Goal: Task Accomplishment & Management: Complete application form

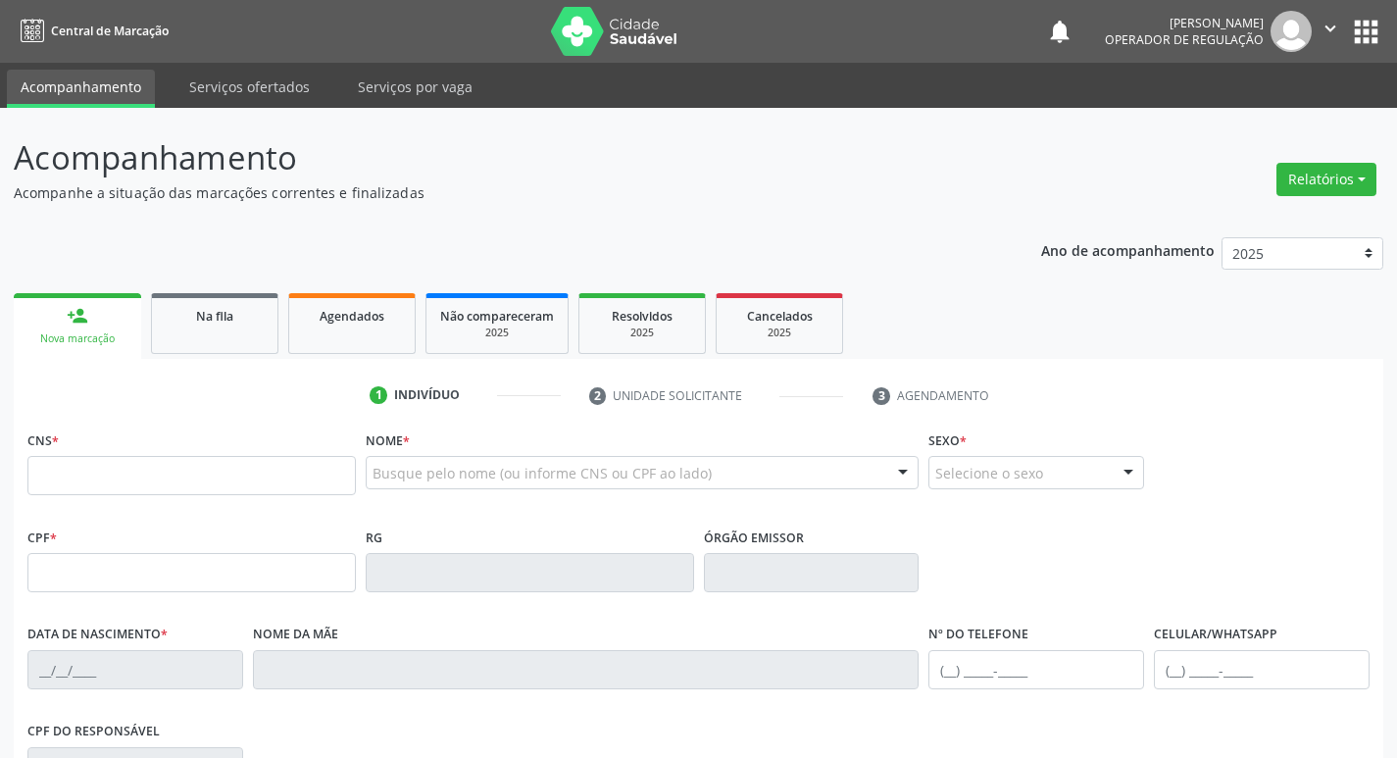
click at [82, 480] on input "text" at bounding box center [191, 475] width 328 height 39
type input "700 1039 5193 6715"
type input "068.355.724-69"
type input "[DATE]"
type input "[PERSON_NAME]"
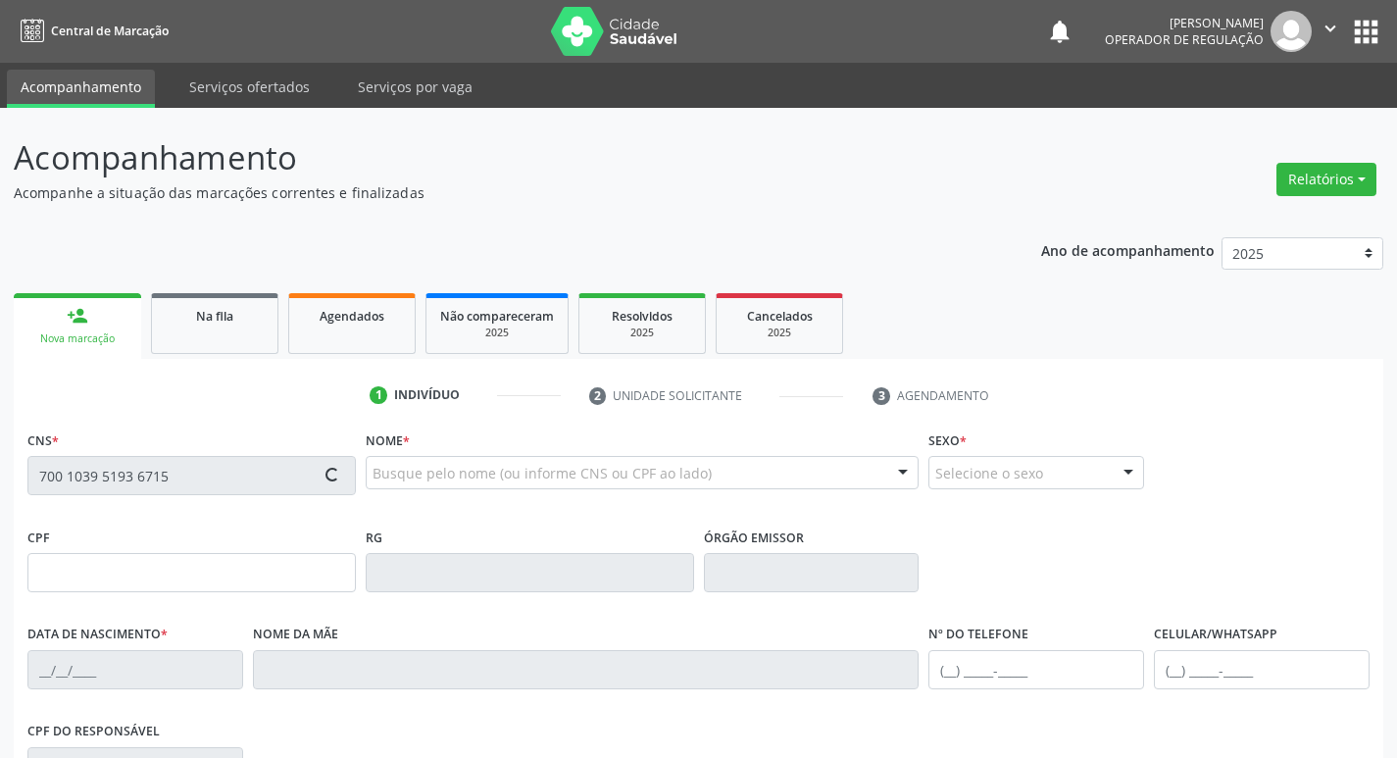
type input "[PHONE_NUMBER]"
type input "8"
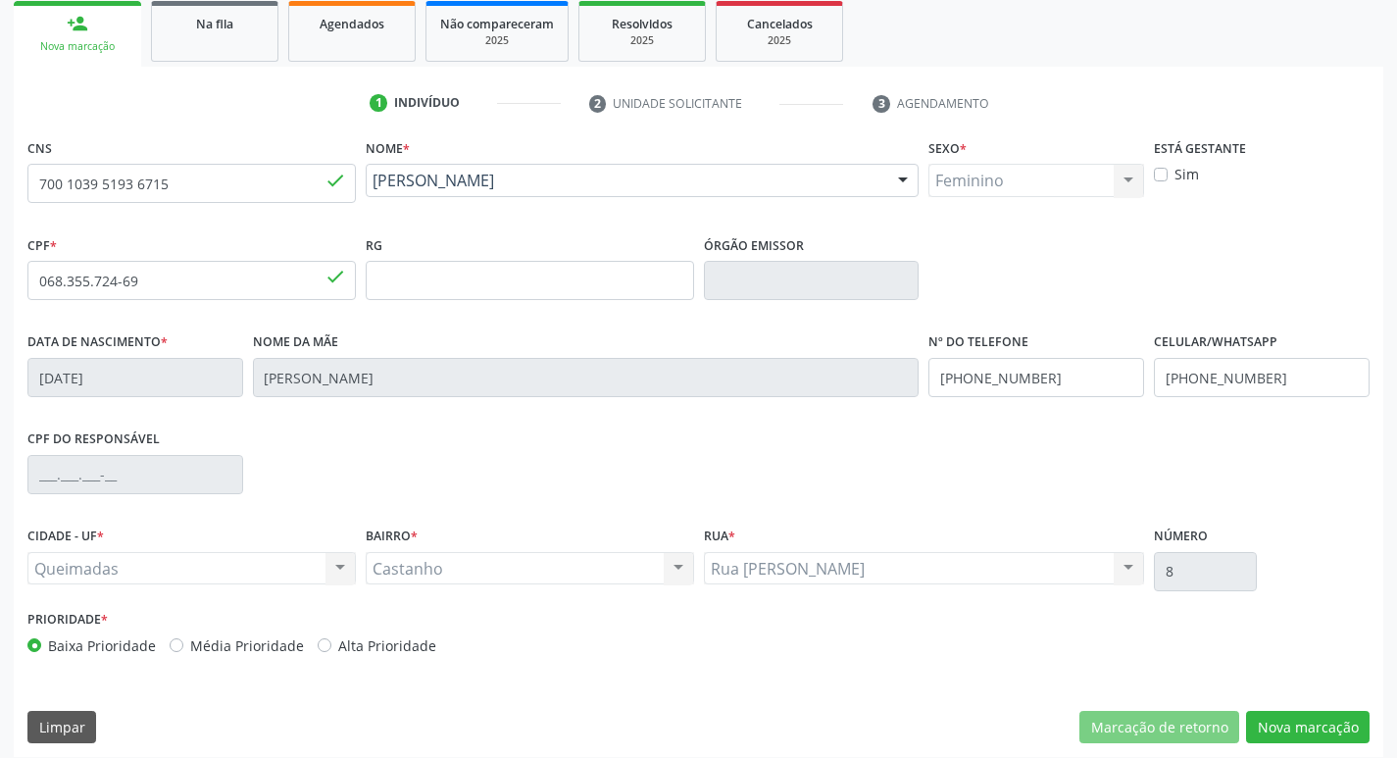
scroll to position [305, 0]
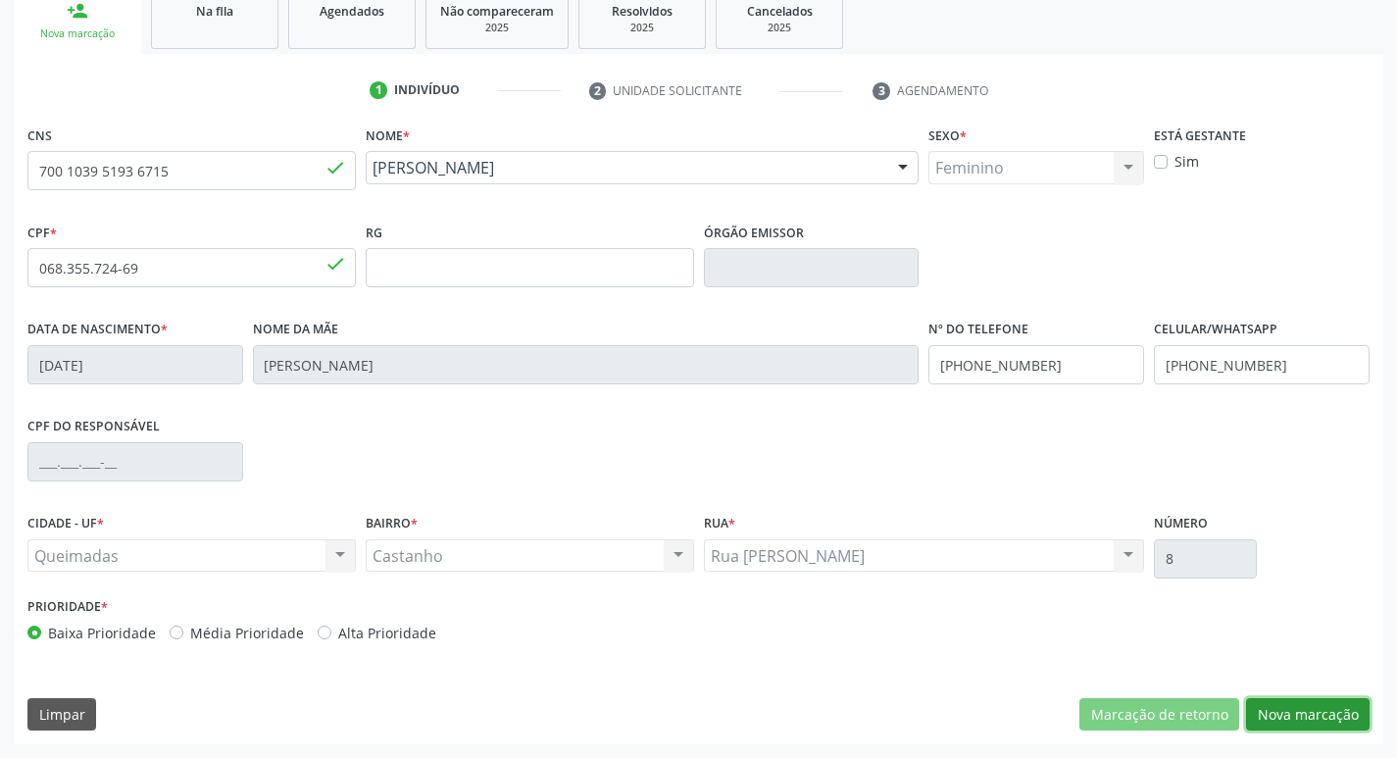
click at [1310, 708] on button "Nova marcação" at bounding box center [1308, 714] width 124 height 33
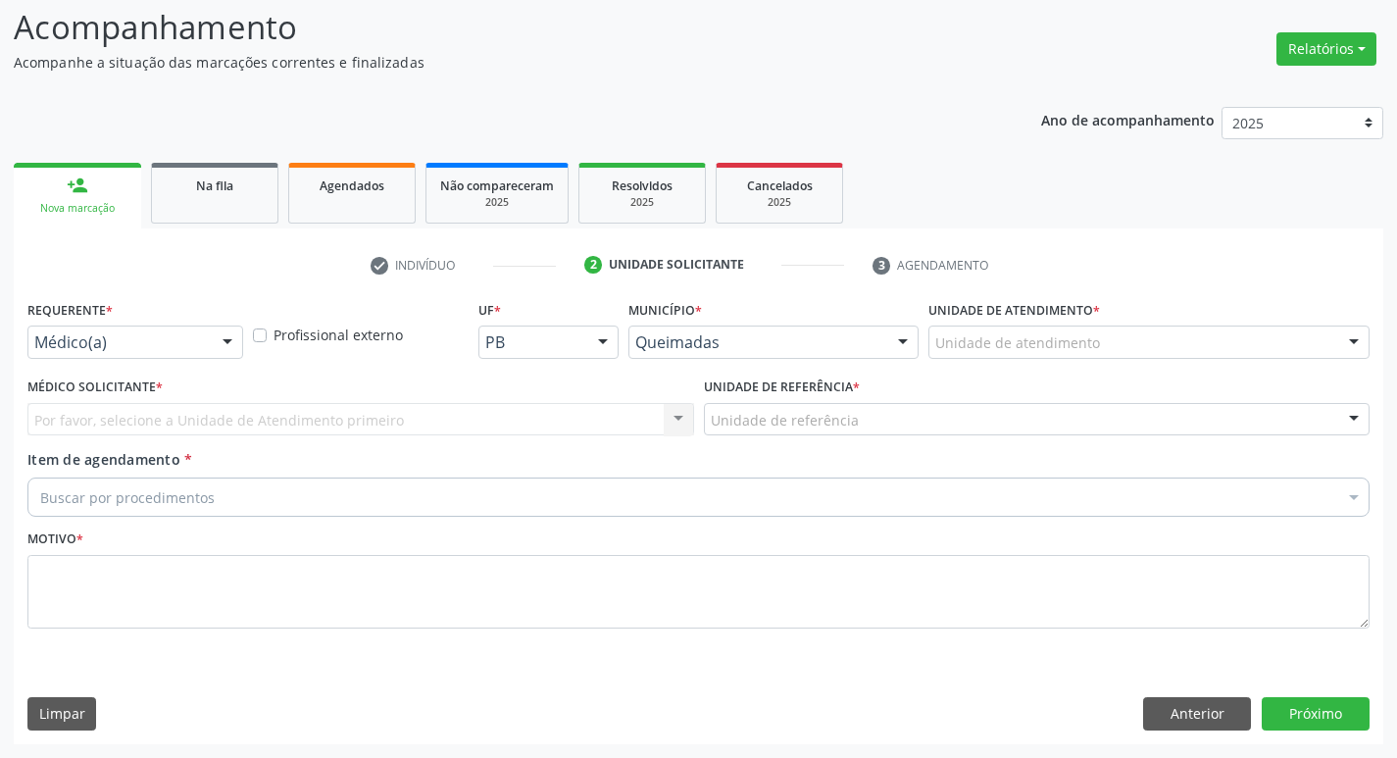
scroll to position [130, 0]
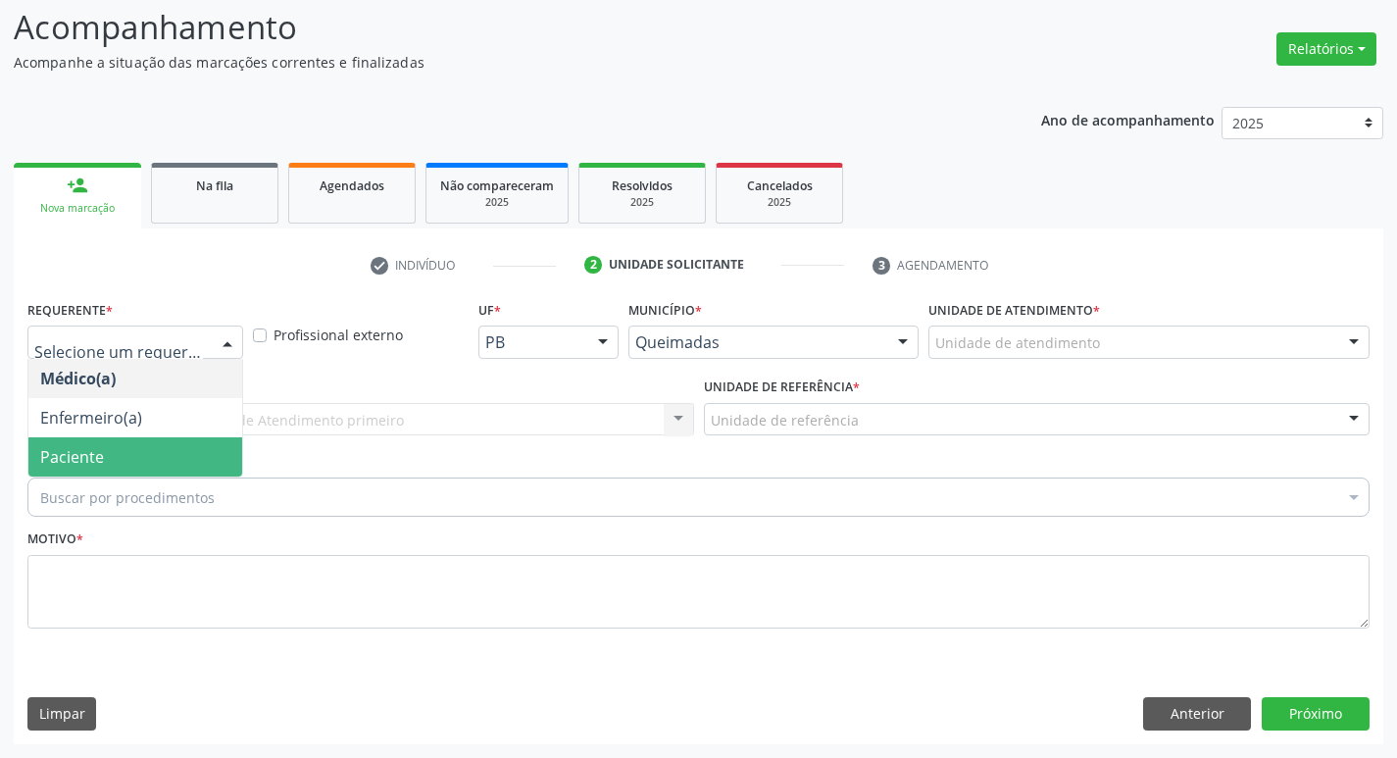
click at [145, 458] on span "Paciente" at bounding box center [135, 456] width 214 height 39
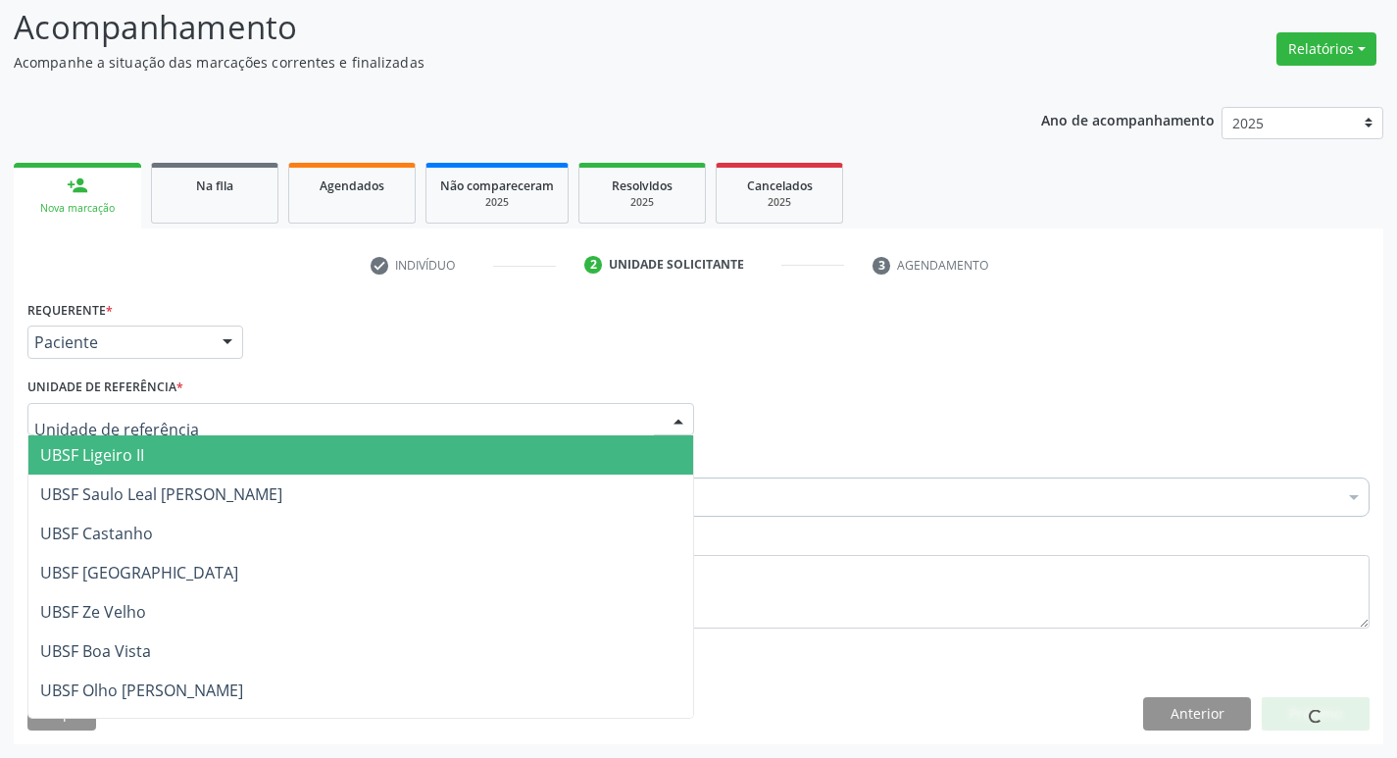
click at [151, 432] on div at bounding box center [360, 419] width 667 height 33
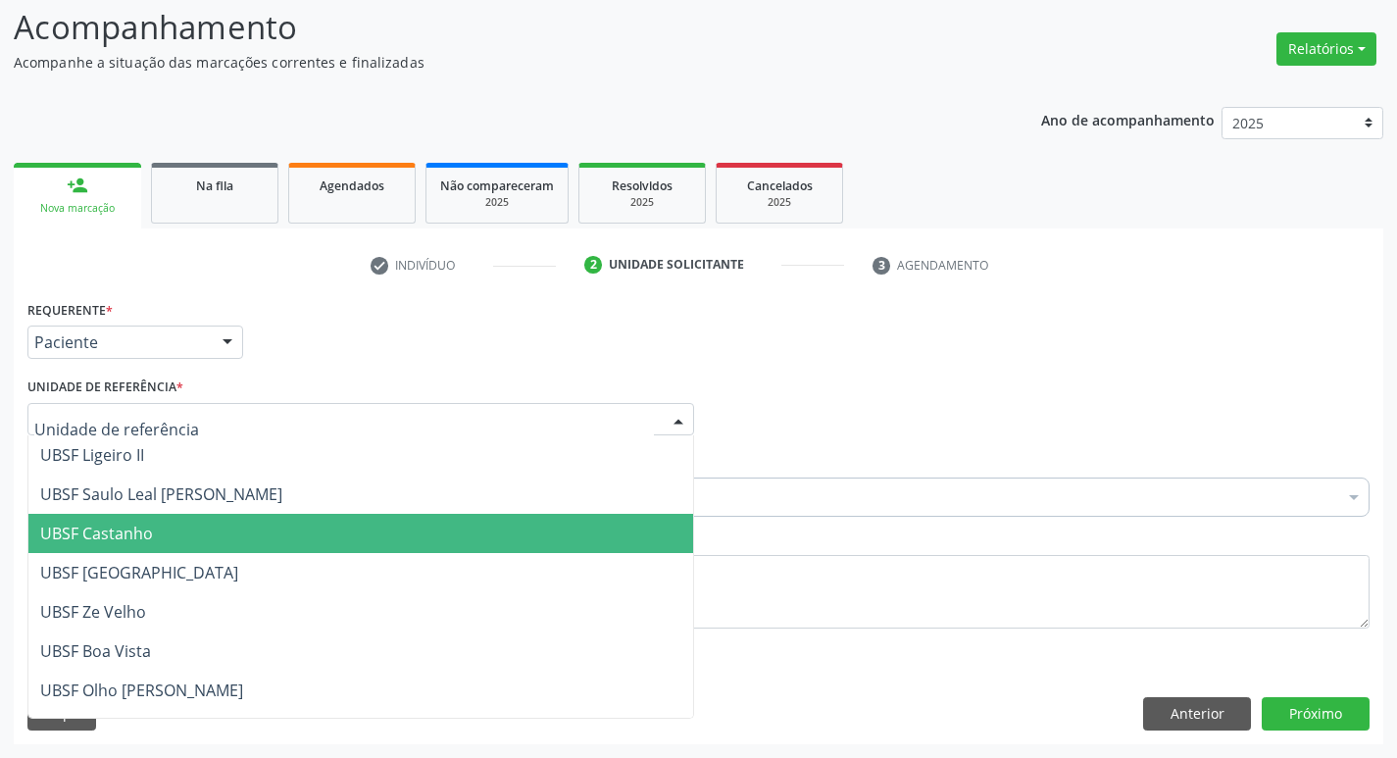
click at [191, 528] on span "UBSF Castanho" at bounding box center [360, 533] width 665 height 39
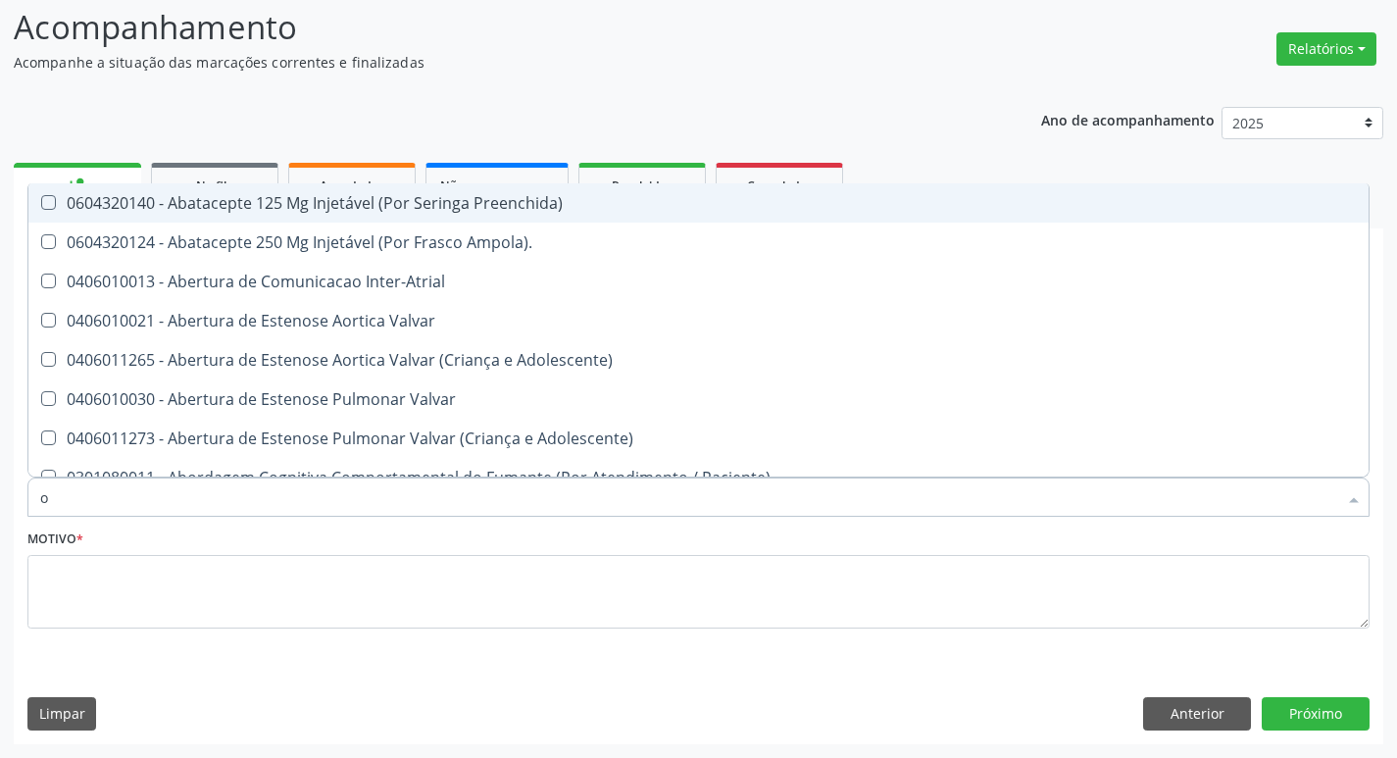
type input "ORTOPEDISTA"
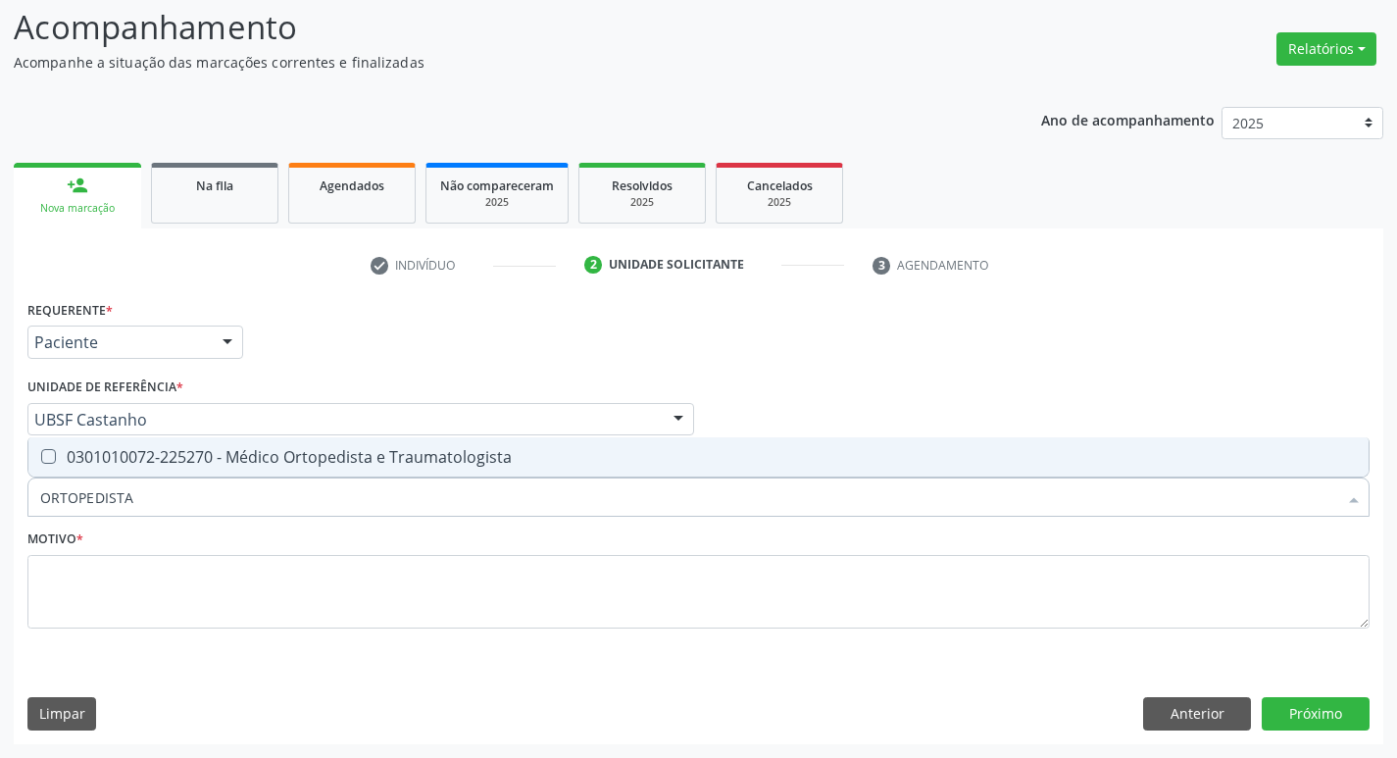
click at [238, 470] on span "0301010072-225270 - Médico Ortopedista e Traumatologista" at bounding box center [698, 456] width 1340 height 39
checkbox Traumatologista "true"
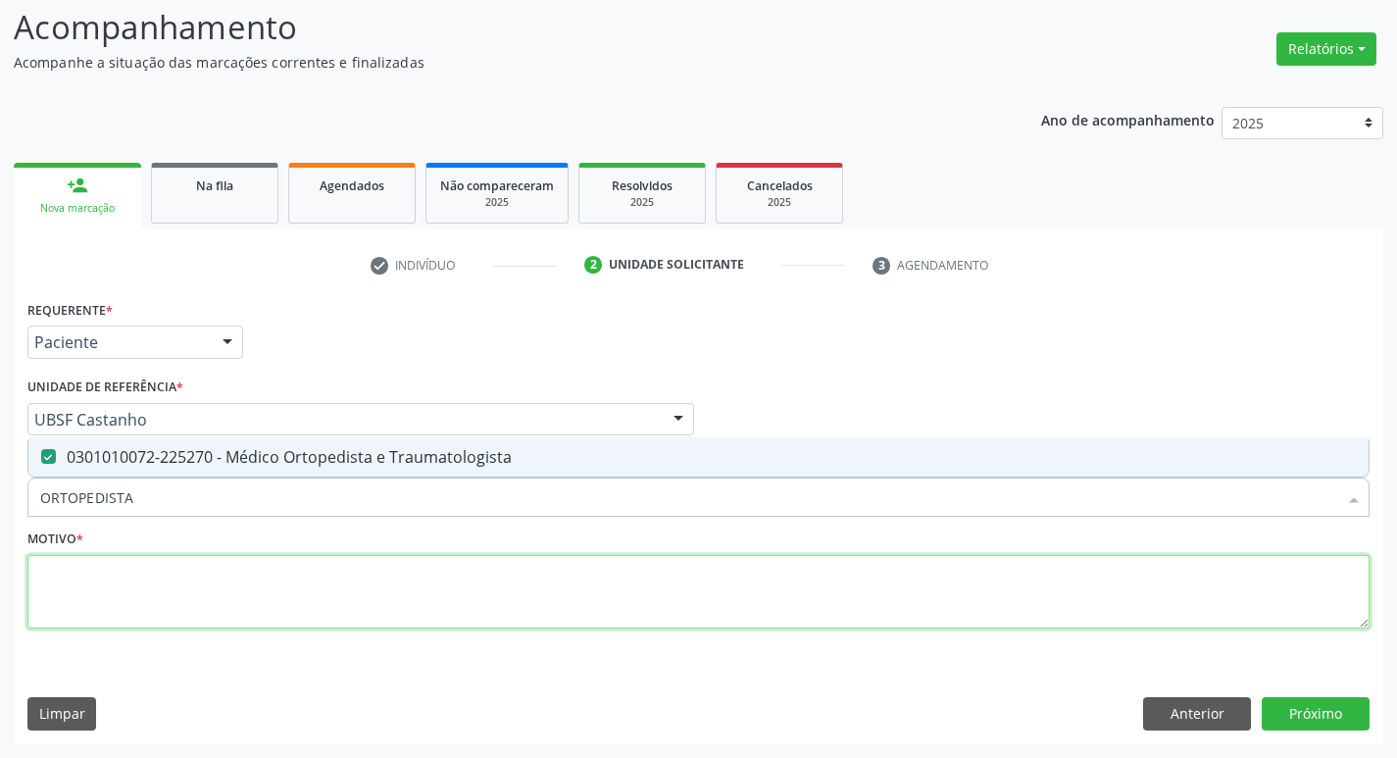
click at [218, 602] on textarea at bounding box center [698, 592] width 1342 height 75
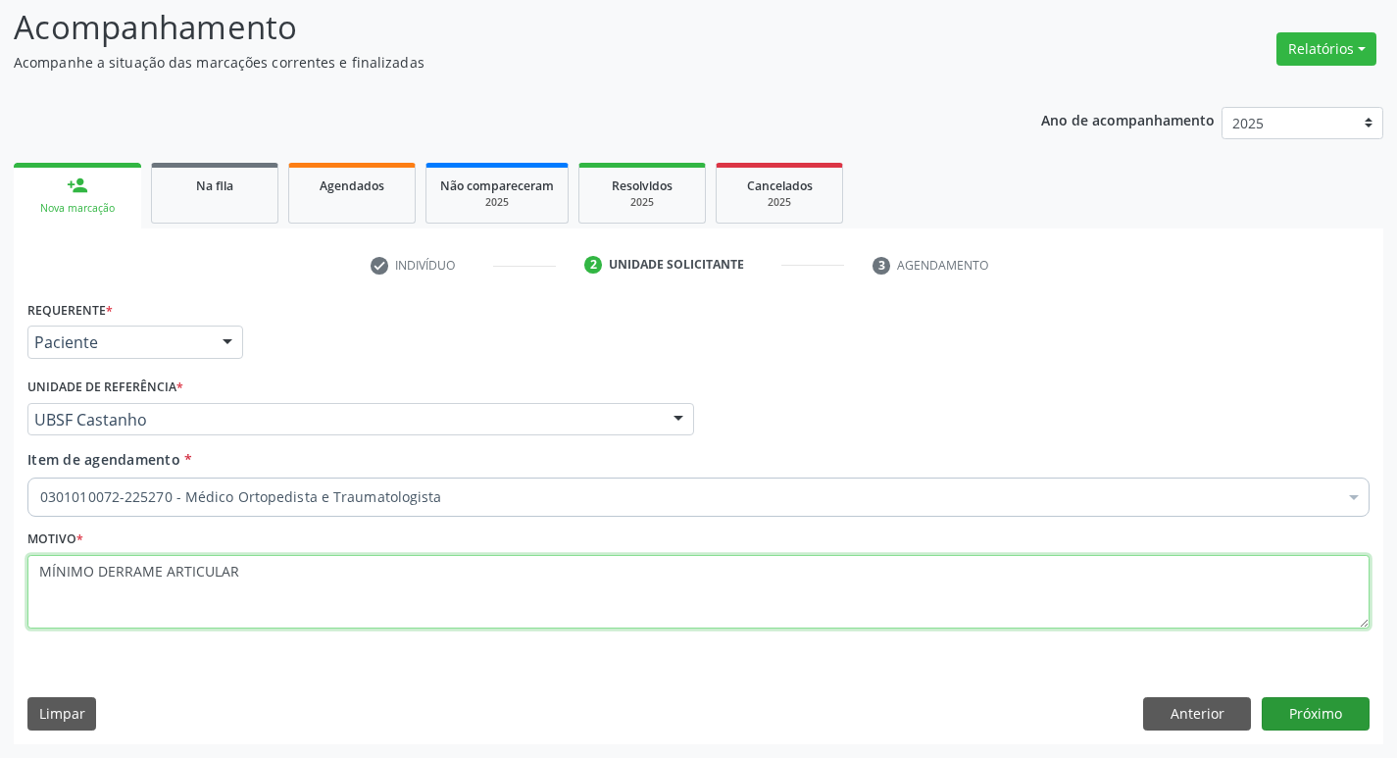
type textarea "MÍNIMO DERRAME ARTICULAR"
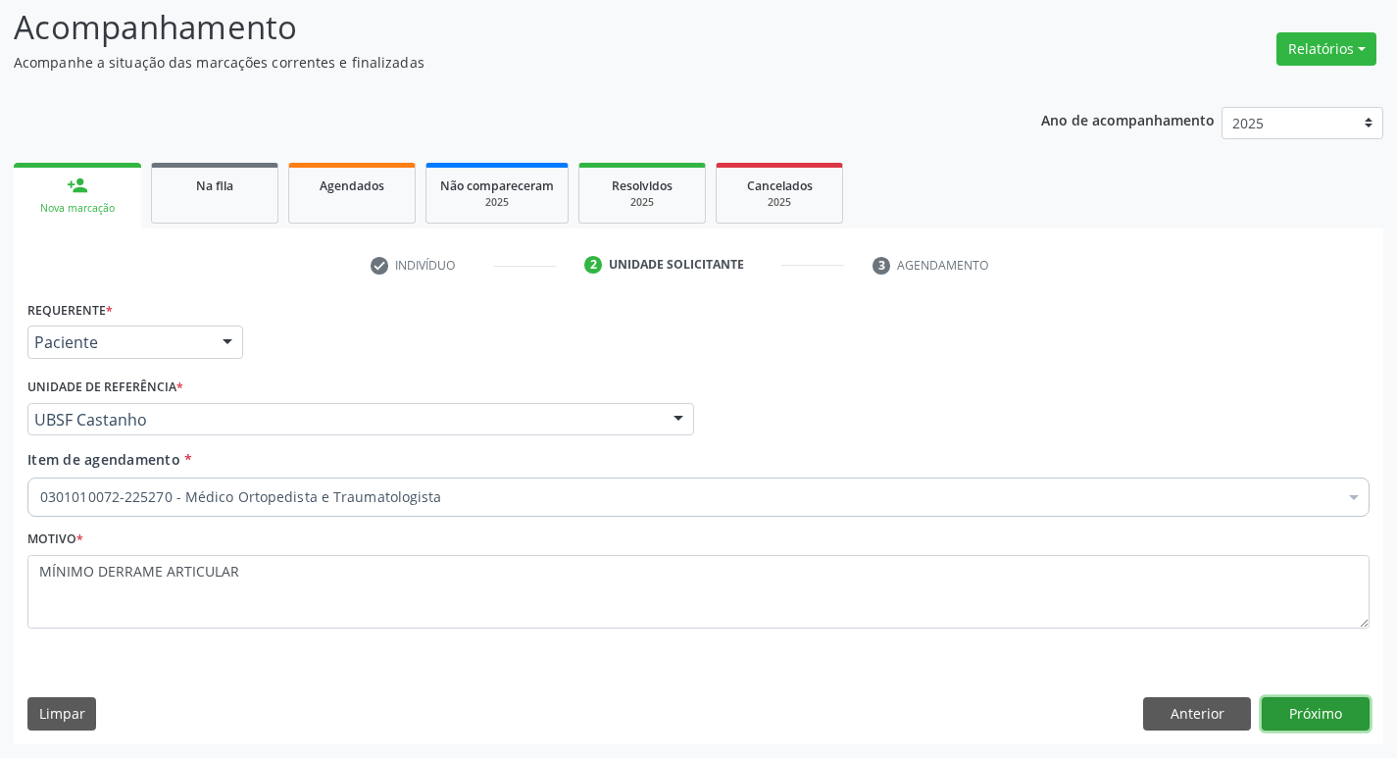
click at [1323, 725] on button "Próximo" at bounding box center [1316, 713] width 108 height 33
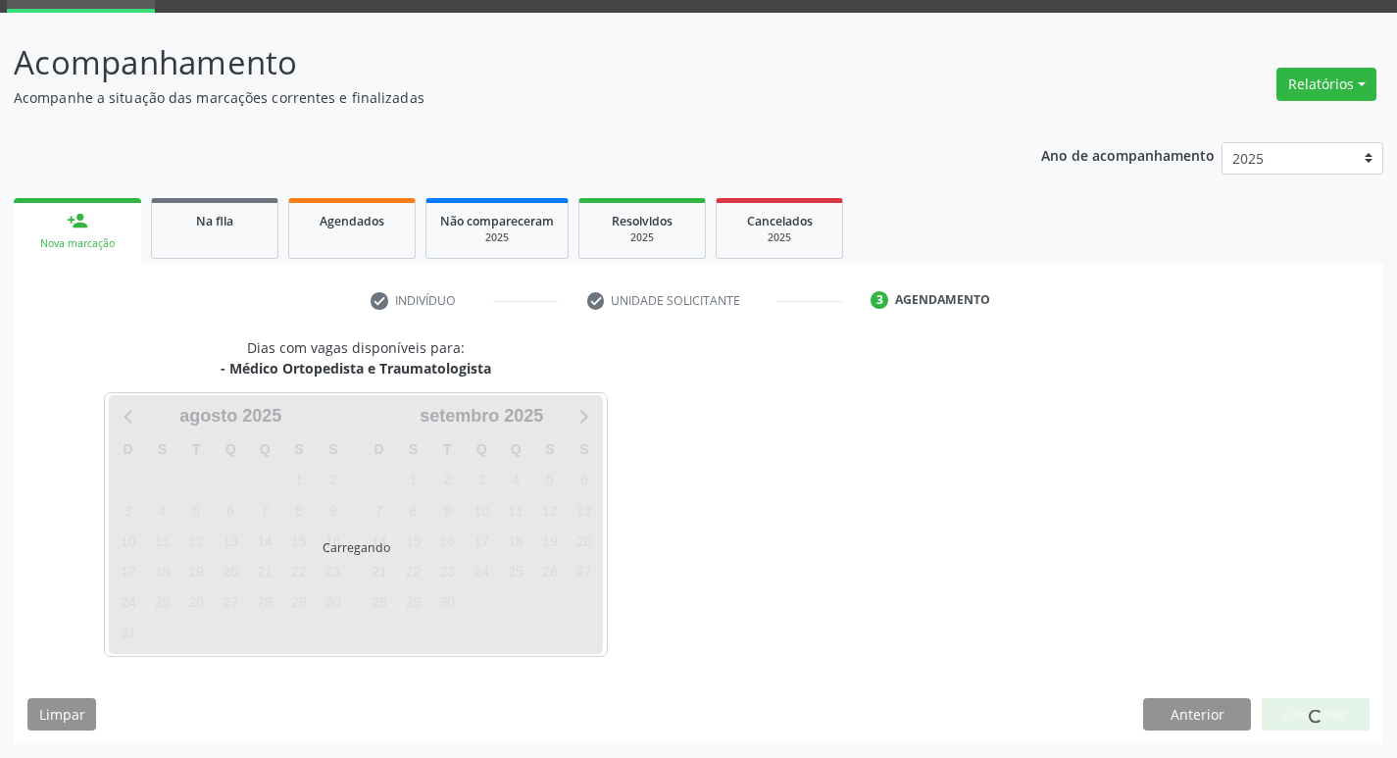
scroll to position [95, 0]
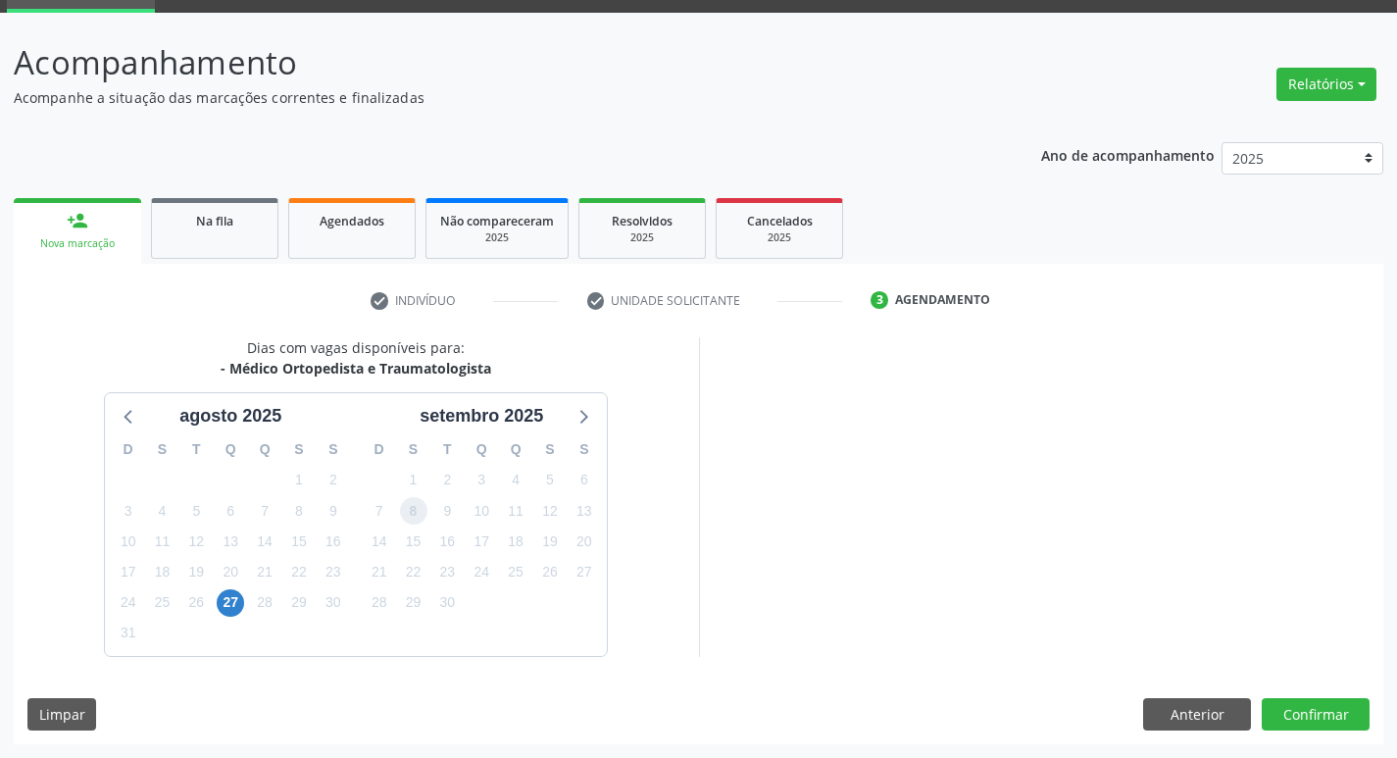
click at [411, 517] on span "8" at bounding box center [413, 510] width 27 height 27
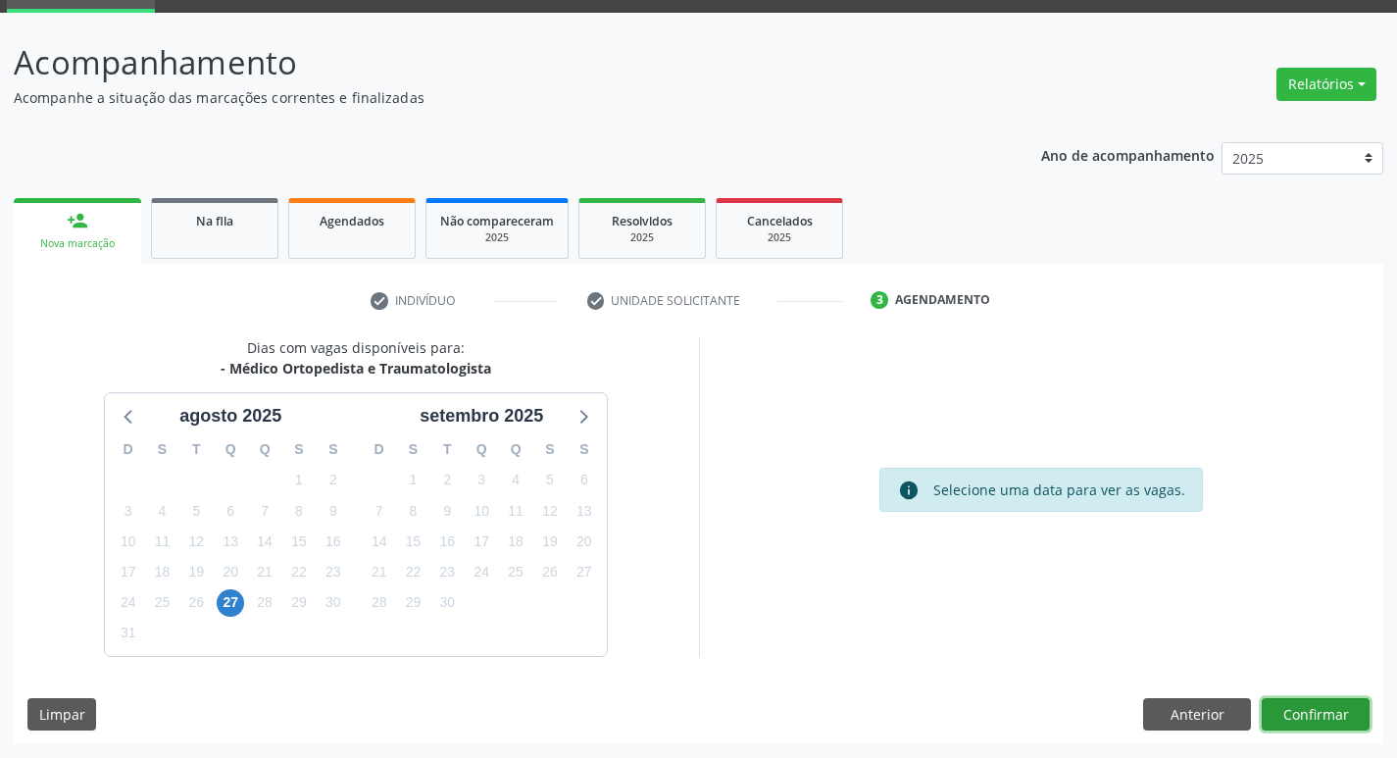
click at [1280, 703] on button "Confirmar" at bounding box center [1316, 714] width 108 height 33
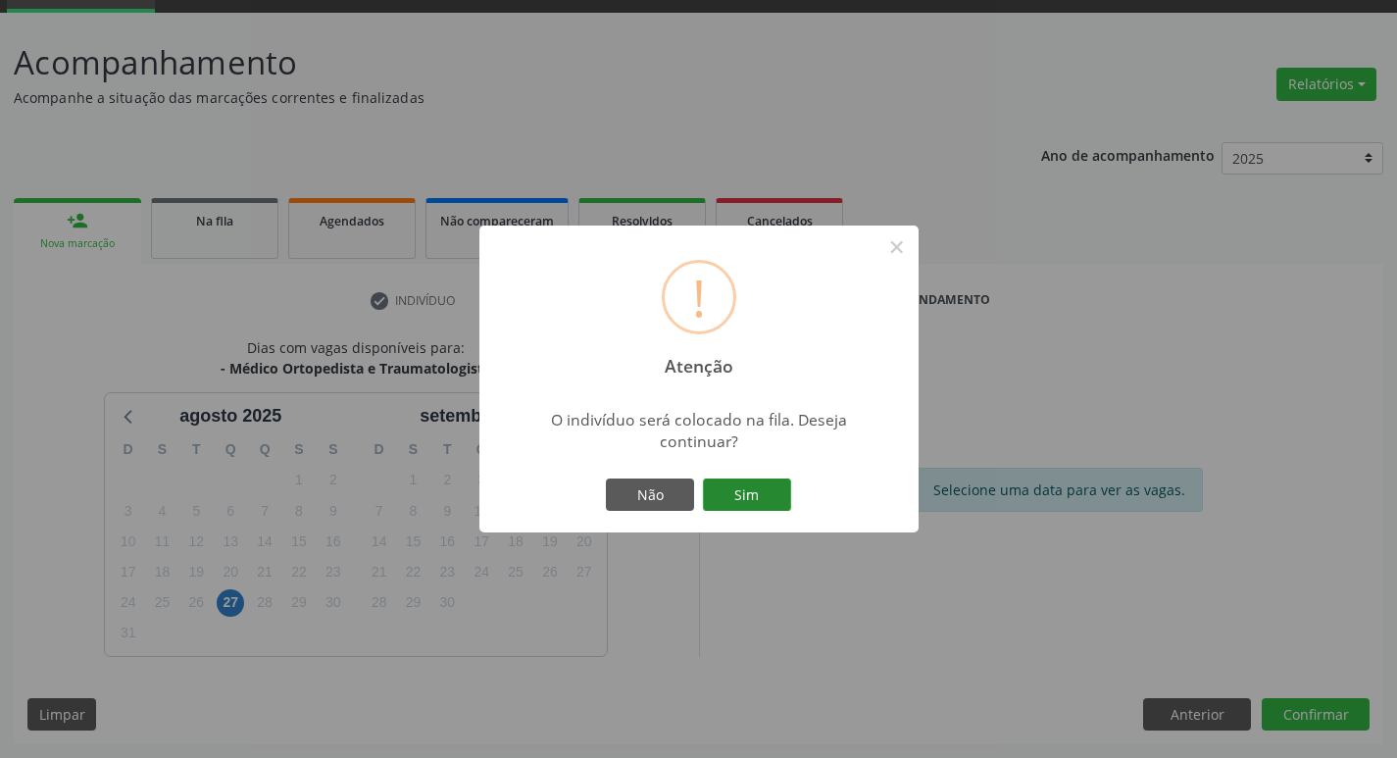
click at [790, 502] on button "Sim" at bounding box center [747, 494] width 88 height 33
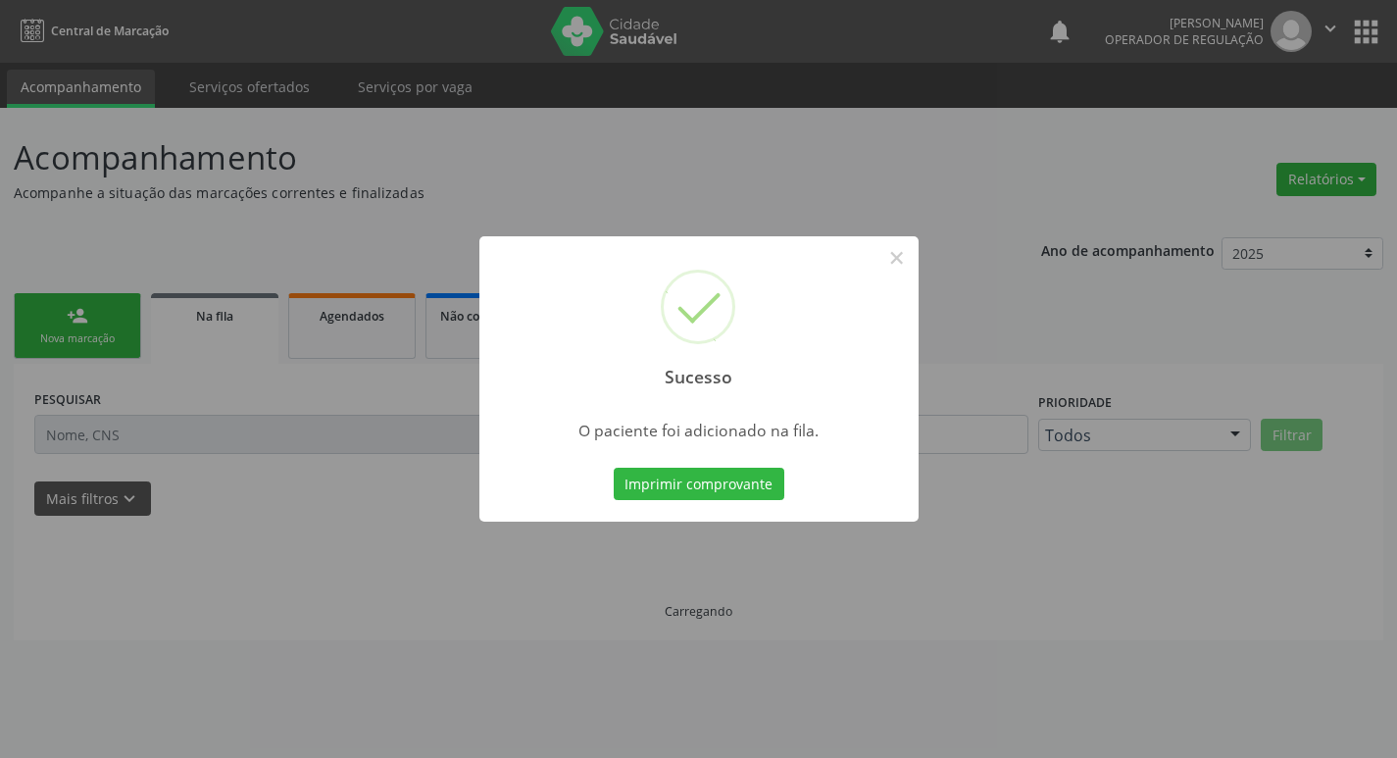
scroll to position [0, 0]
click at [0, 295] on div "Sucesso × O paciente foi adicionado na fila. Imprimir comprovante Cancel" at bounding box center [706, 379] width 1412 height 758
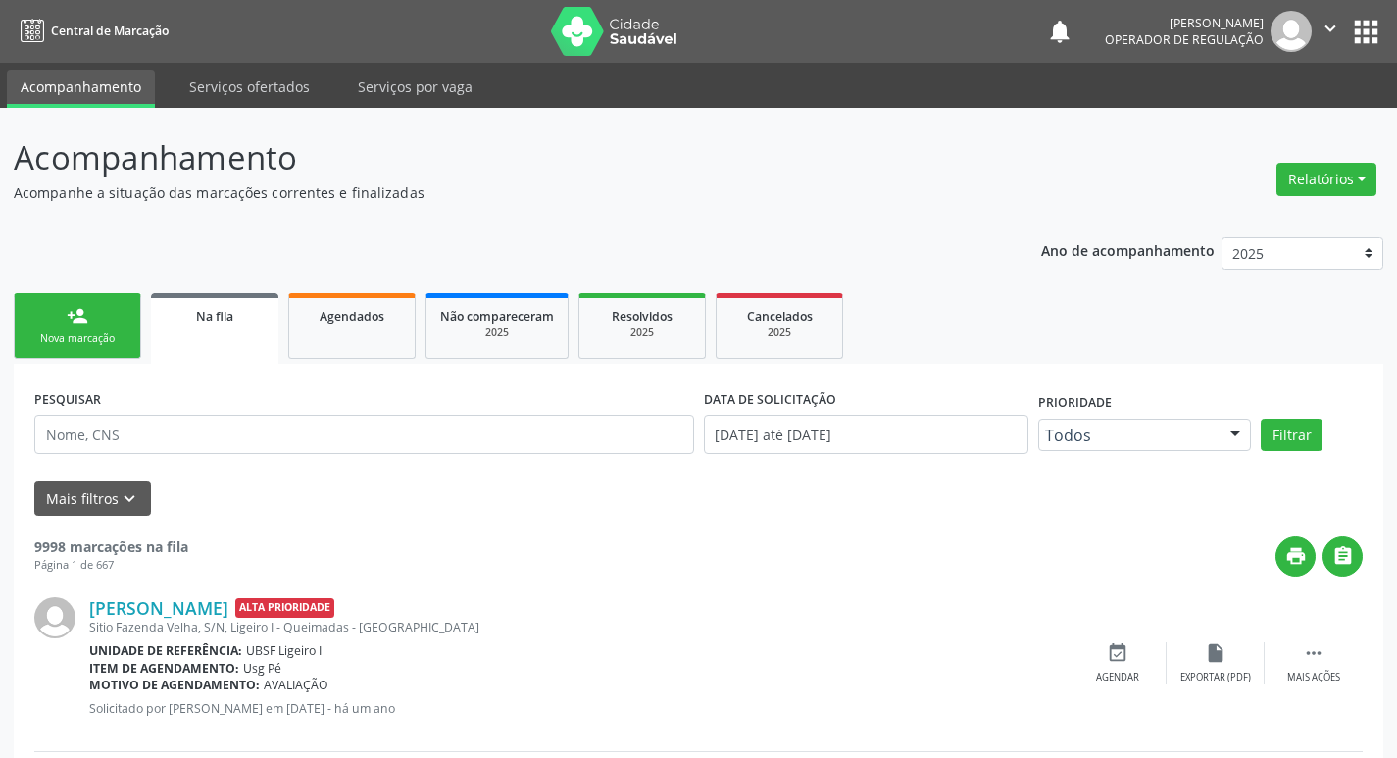
click at [100, 342] on div "Nova marcação" at bounding box center [77, 338] width 98 height 15
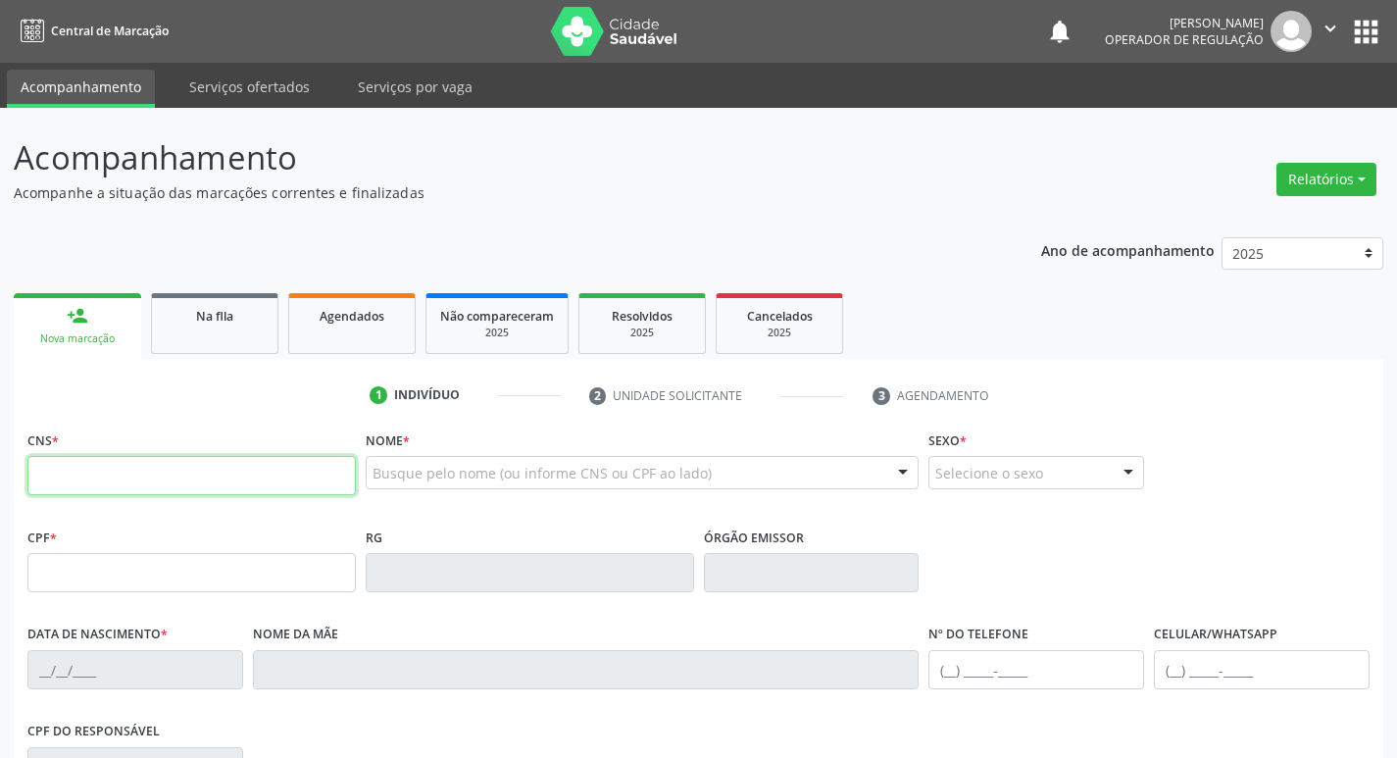
click at [108, 494] on input "text" at bounding box center [191, 475] width 328 height 39
type input "700 0081 0574 4109"
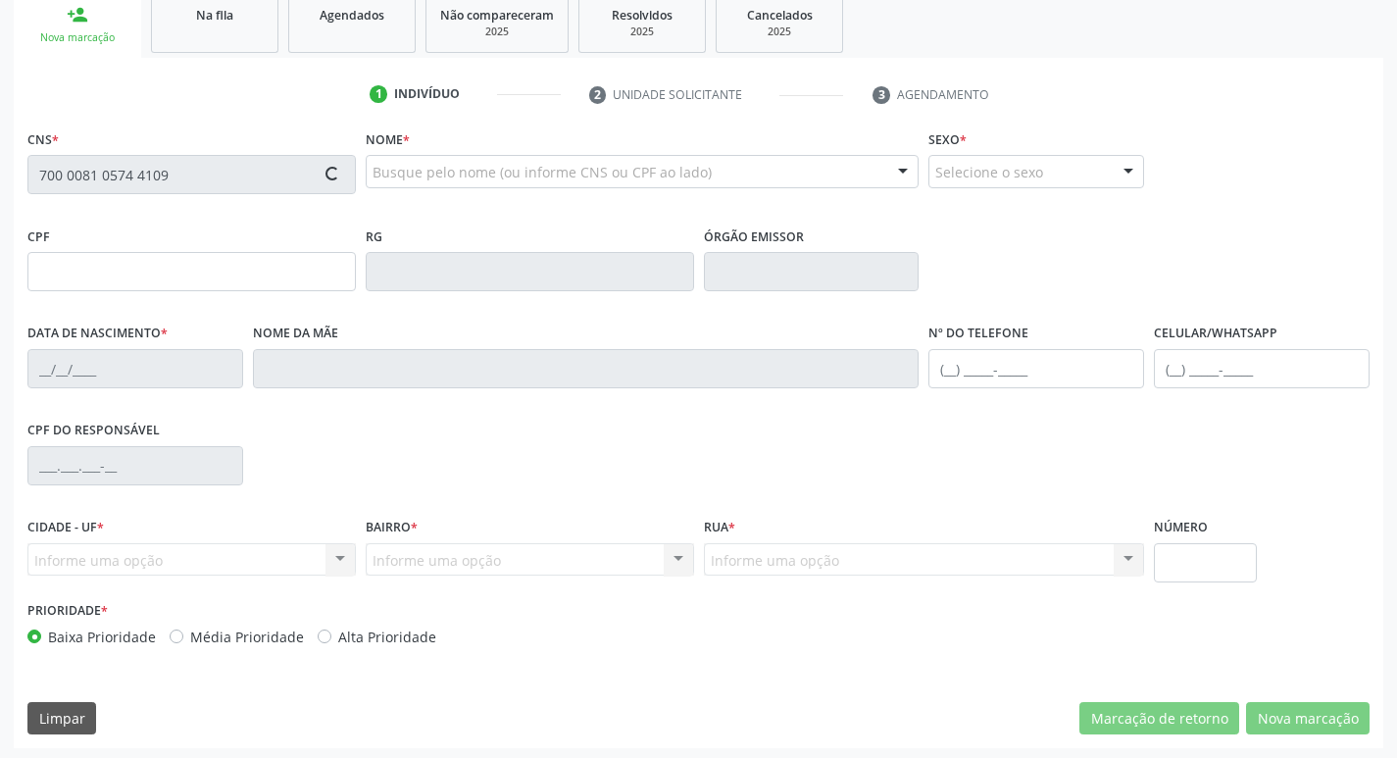
scroll to position [305, 0]
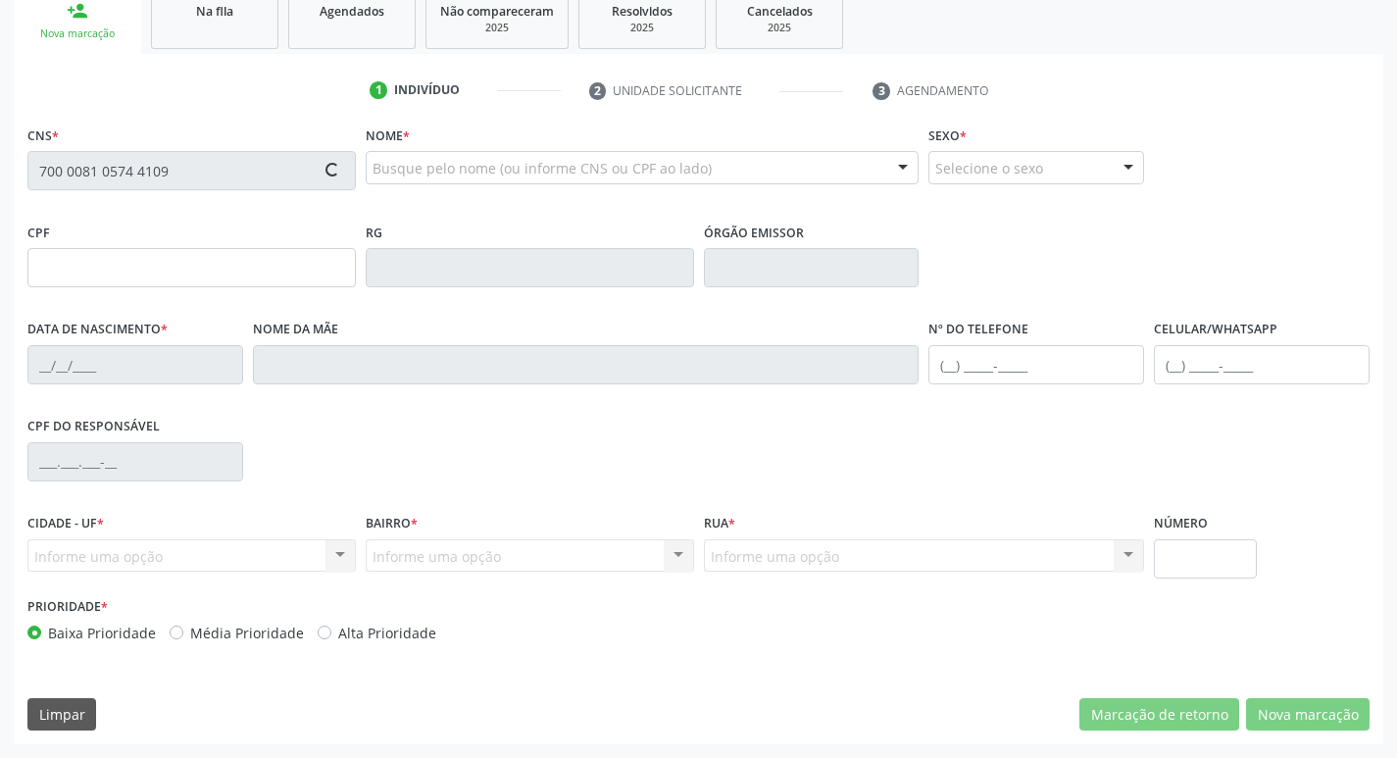
type input "042.877.164-50"
type input "[DATE]"
type input "[PERSON_NAME]"
type input "[PHONE_NUMBER]"
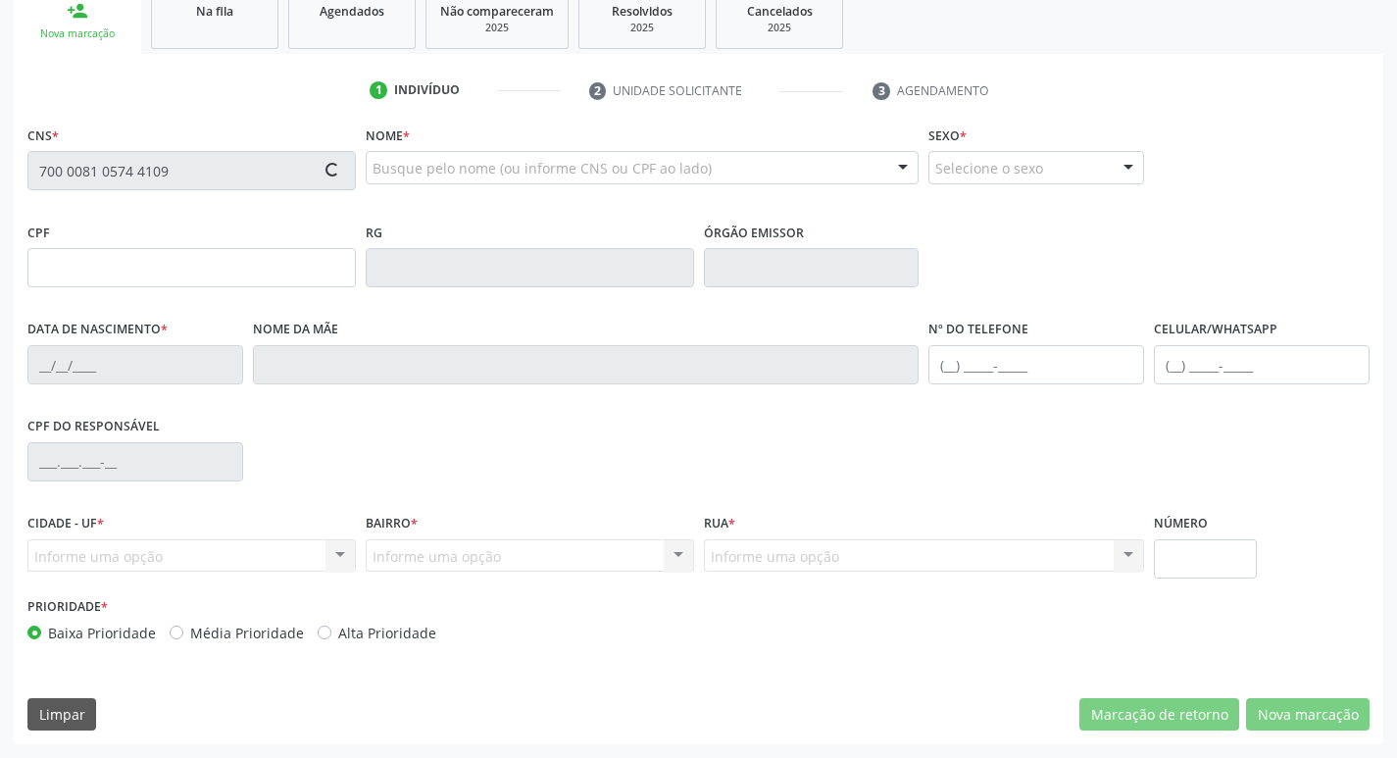
type input "90"
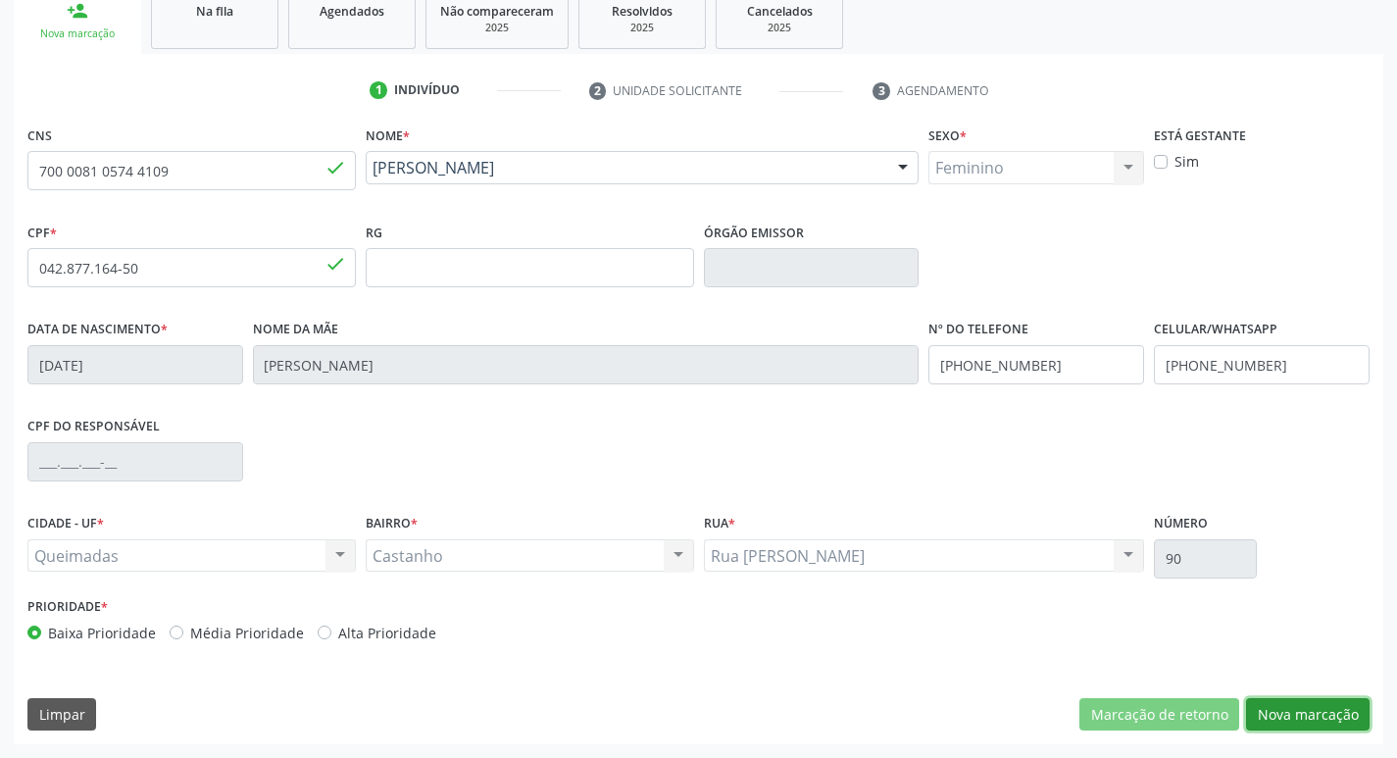
click at [1324, 707] on button "Nova marcação" at bounding box center [1308, 714] width 124 height 33
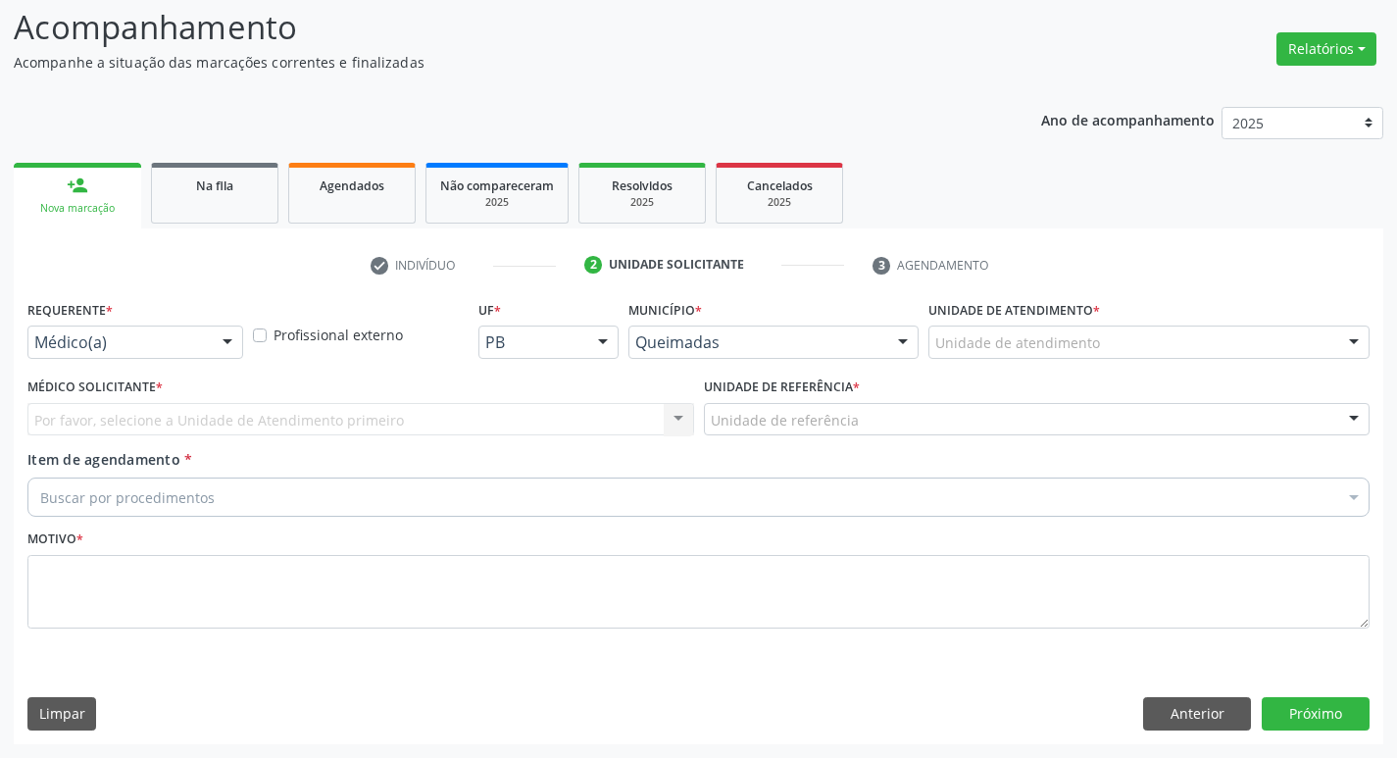
scroll to position [130, 0]
click at [151, 330] on div "Médico(a)" at bounding box center [135, 342] width 216 height 33
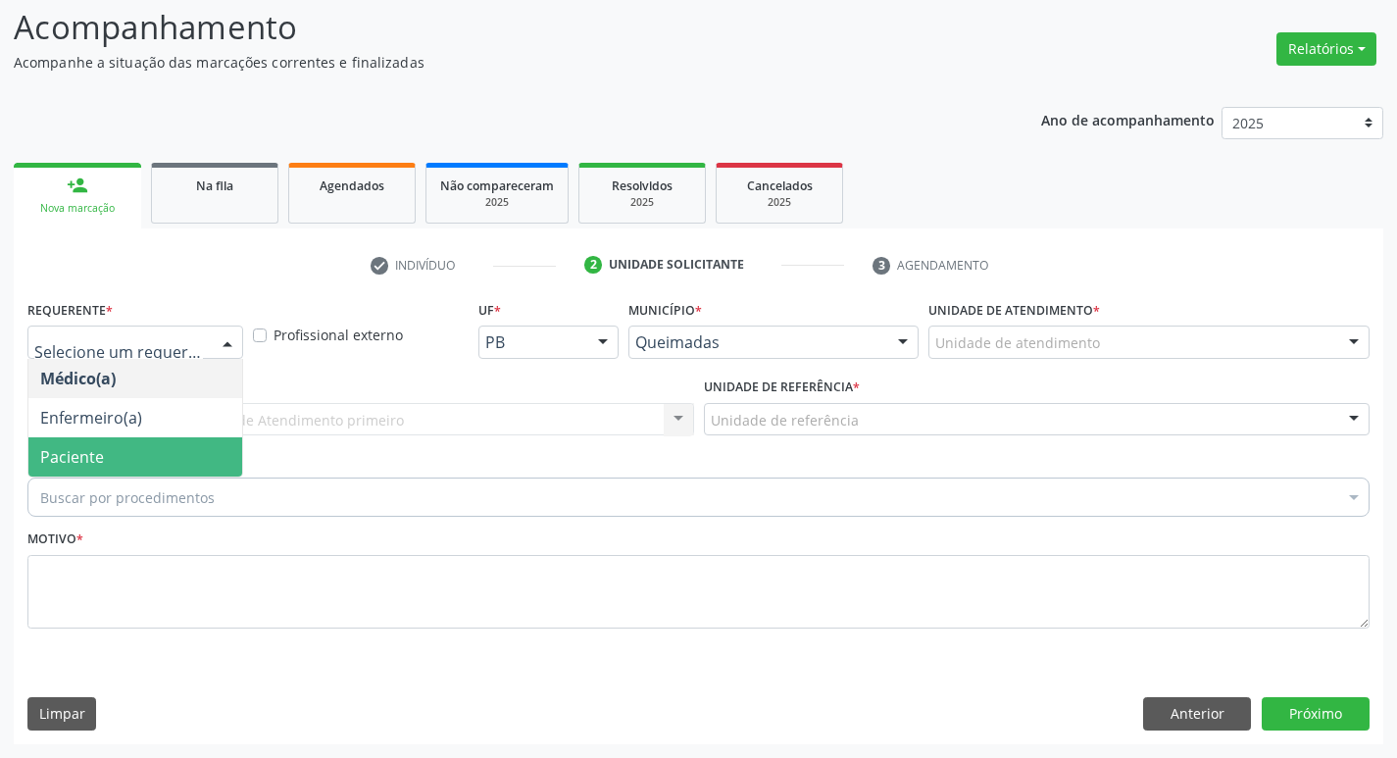
click at [212, 453] on span "Paciente" at bounding box center [135, 456] width 214 height 39
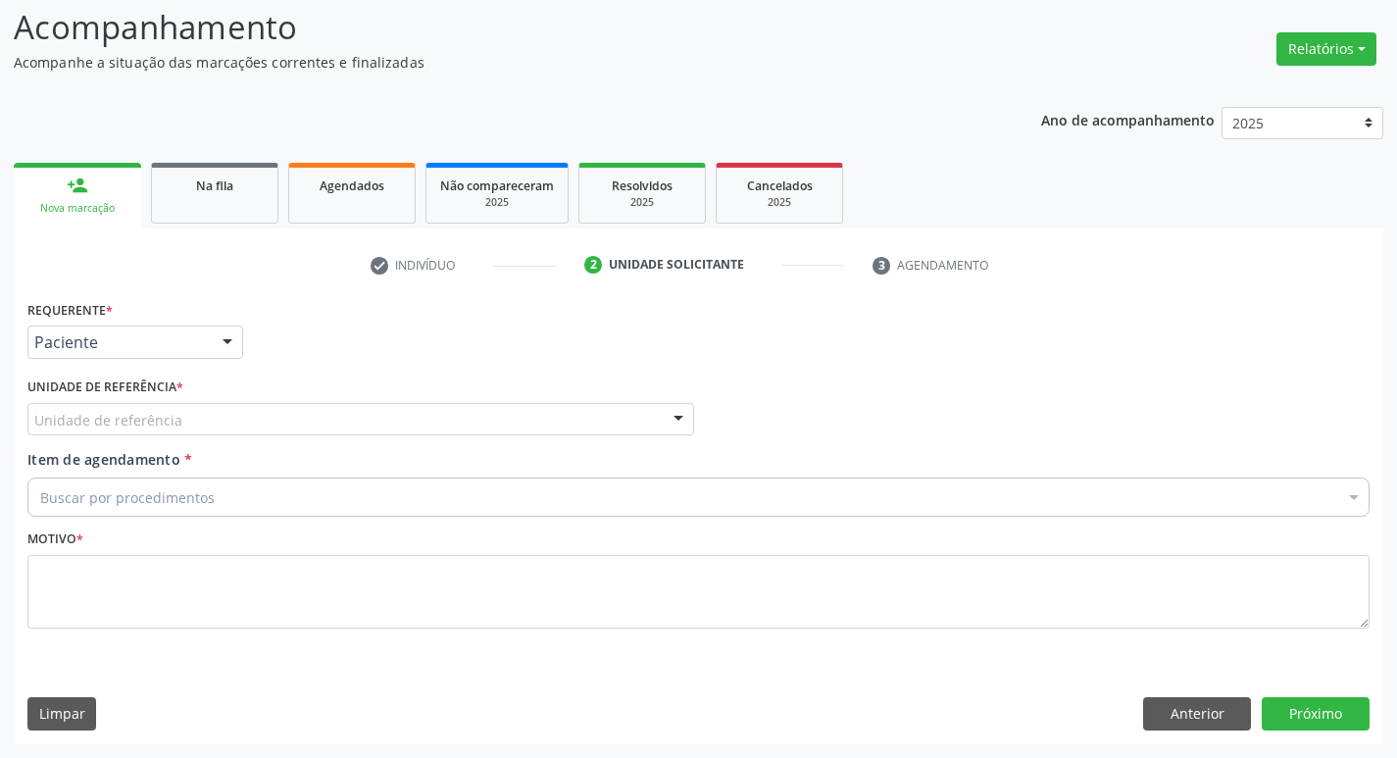
click at [175, 401] on label "Unidade de referência *" at bounding box center [105, 388] width 156 height 30
click at [182, 419] on div "Unidade de referência" at bounding box center [360, 419] width 667 height 33
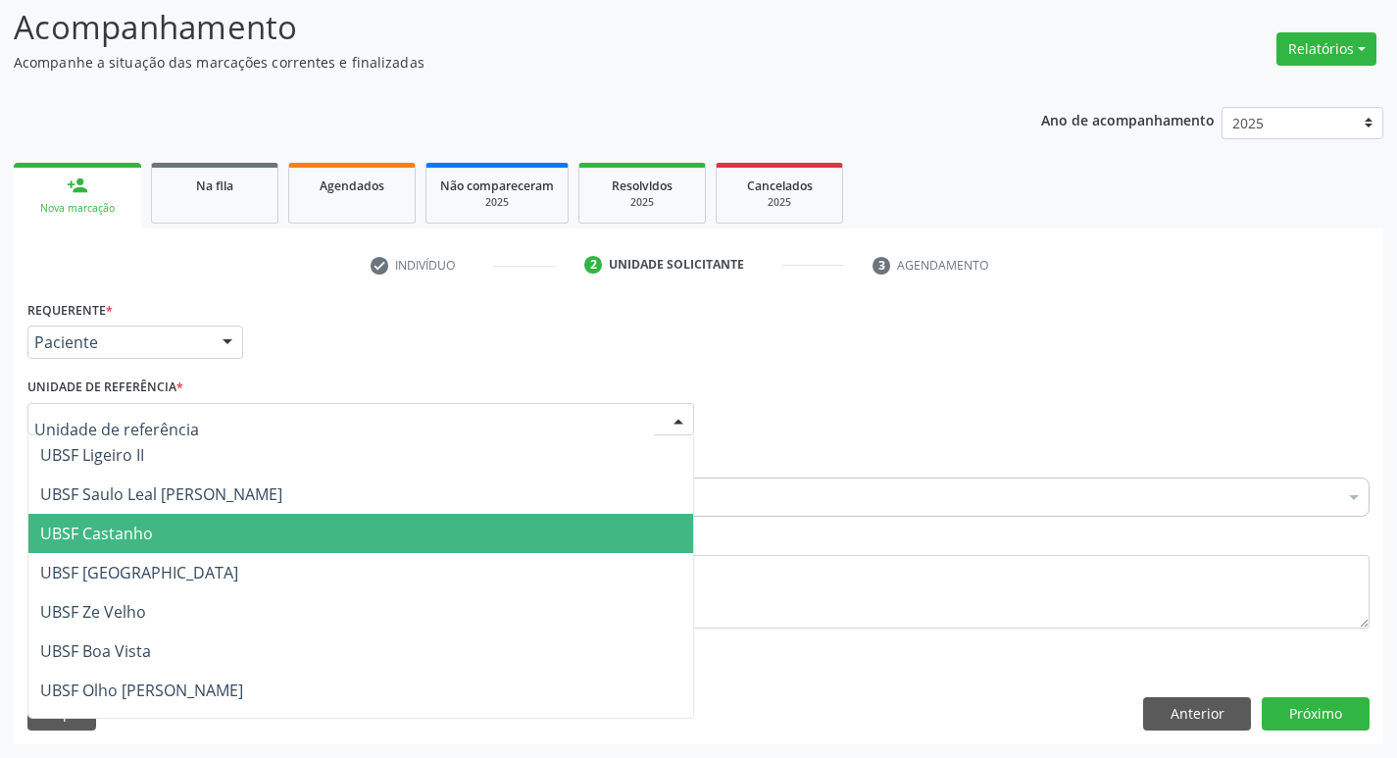
click at [278, 524] on span "UBSF Castanho" at bounding box center [360, 533] width 665 height 39
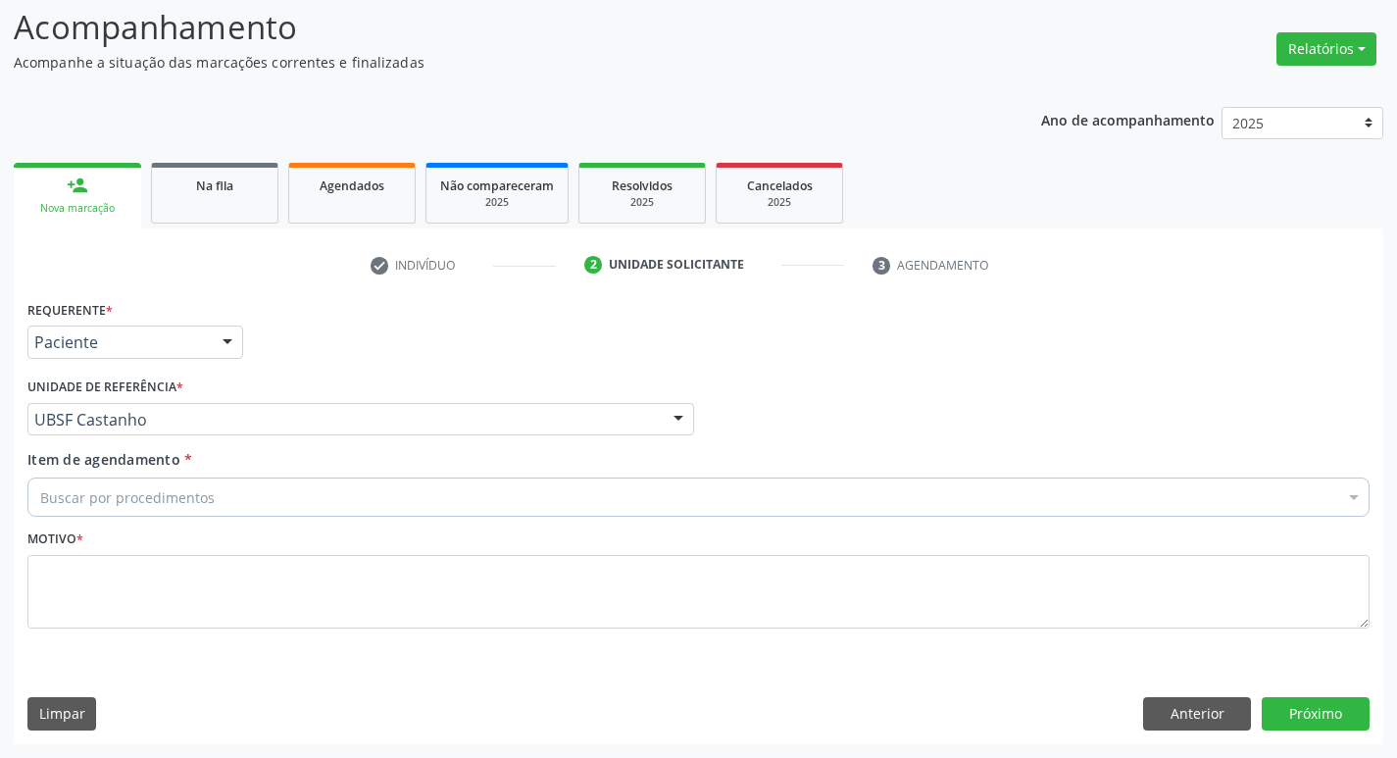
click at [234, 495] on div "Buscar por procedimentos" at bounding box center [698, 496] width 1342 height 39
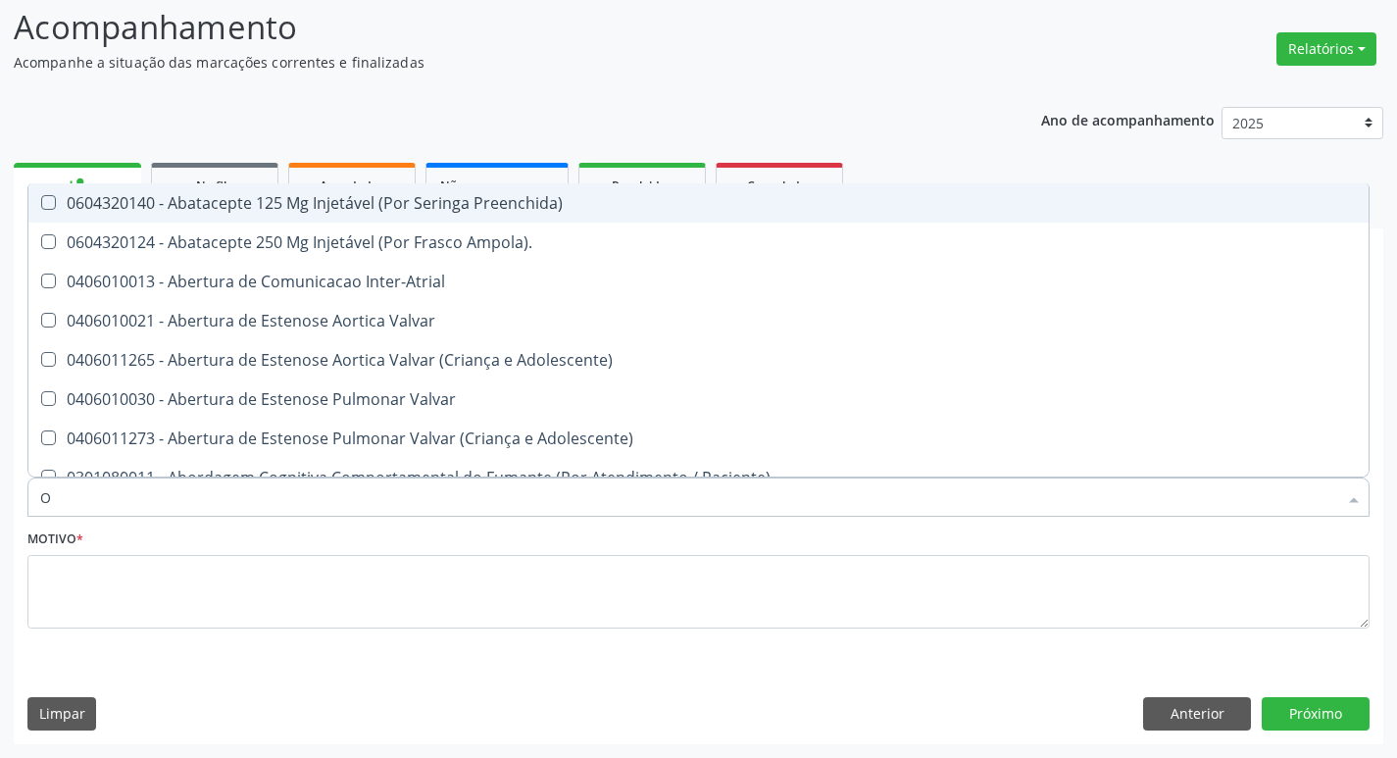
type input "ORTOPEDISTA"
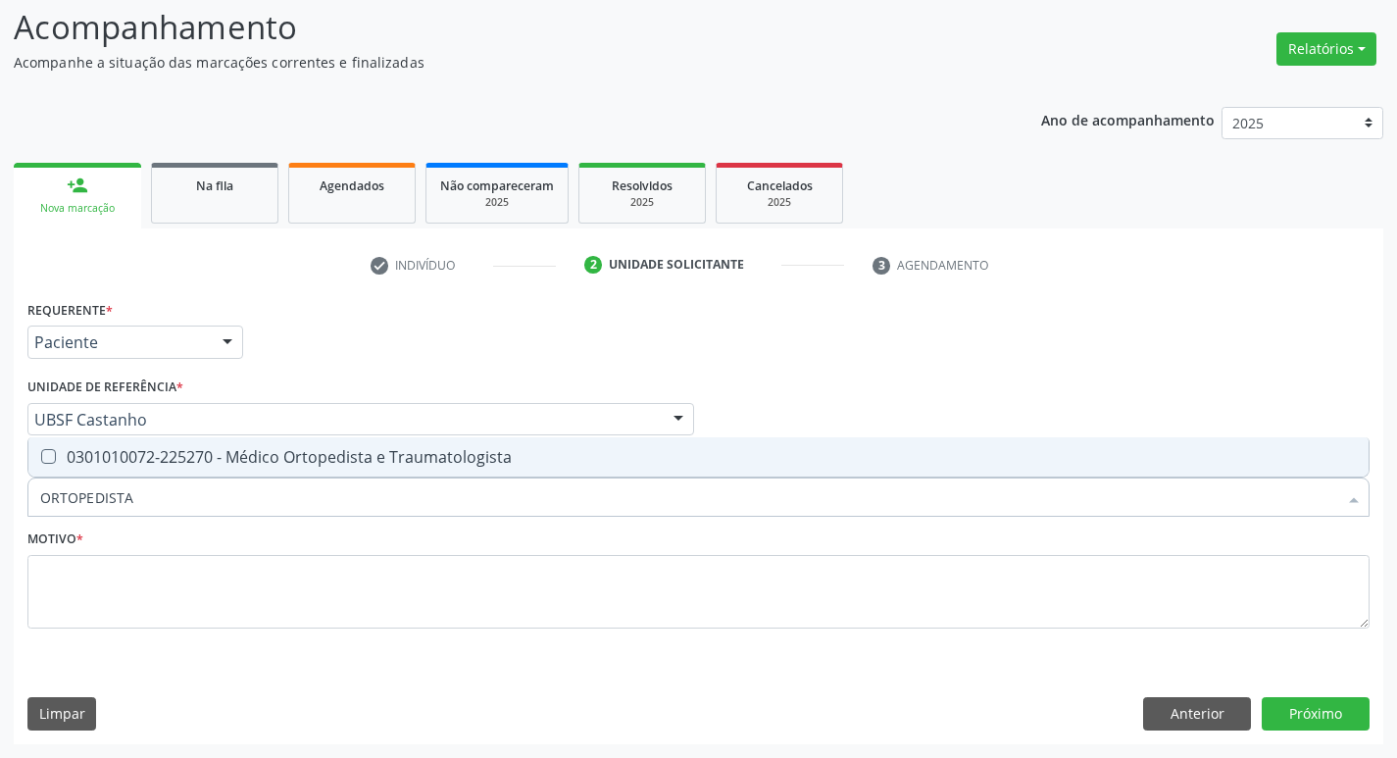
click at [189, 459] on div "0301010072-225270 - Médico Ortopedista e Traumatologista" at bounding box center [698, 457] width 1317 height 16
checkbox Traumatologista "true"
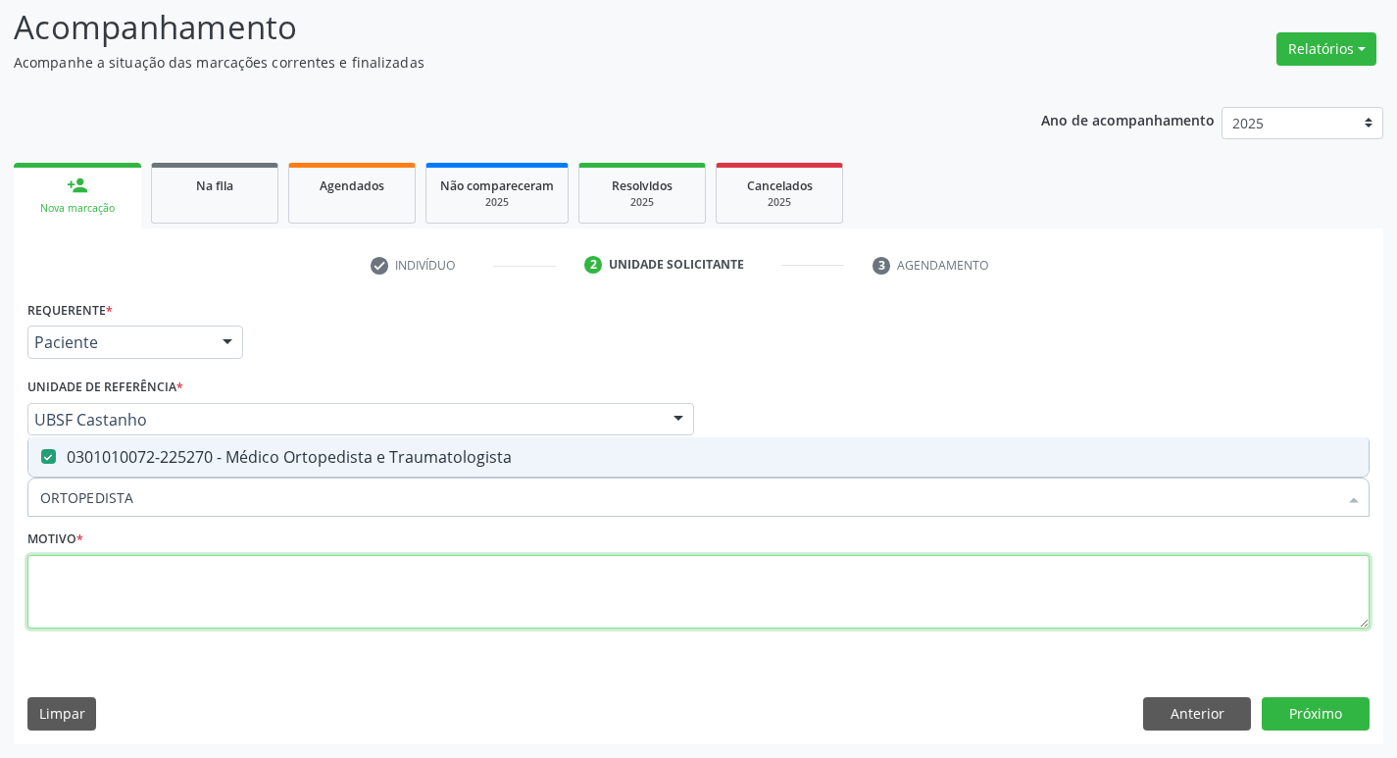
click at [156, 576] on textarea at bounding box center [698, 592] width 1342 height 75
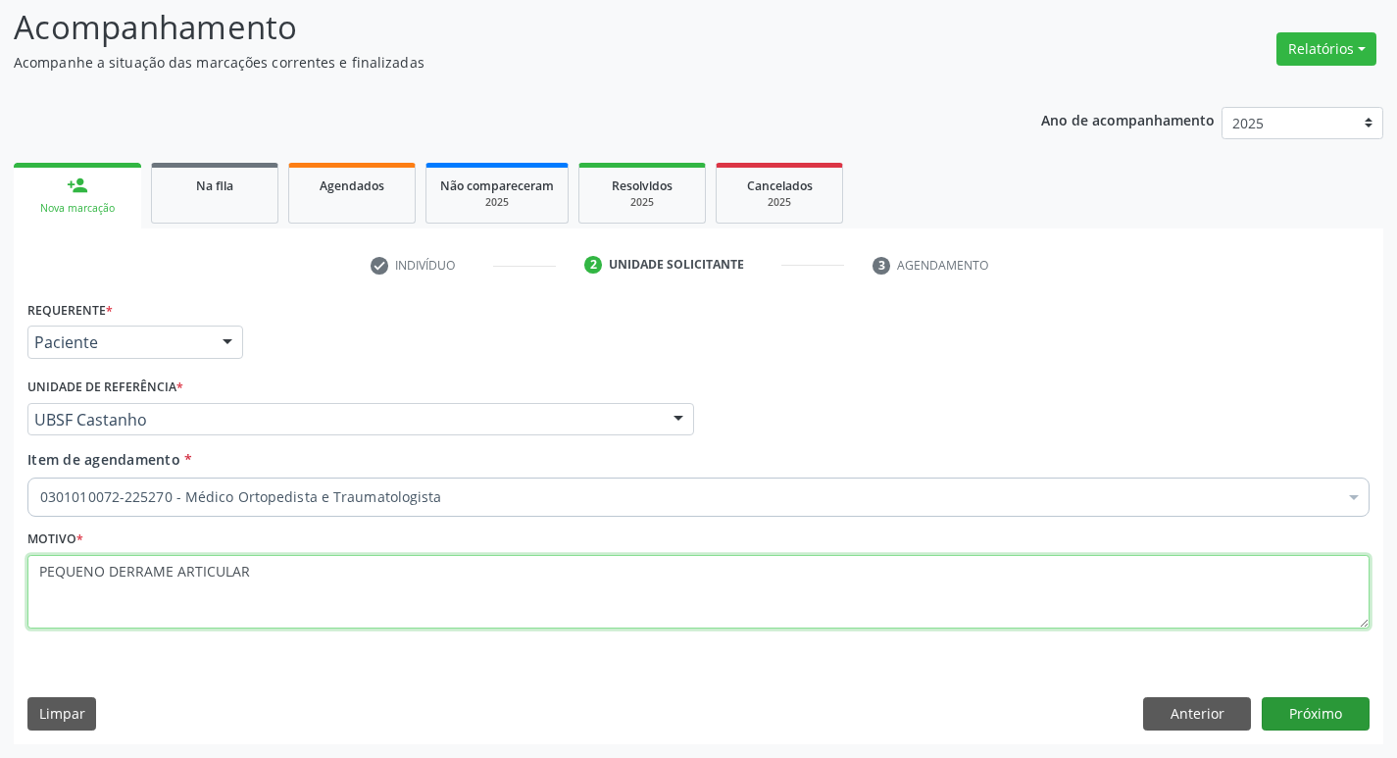
type textarea "PEQUENO DERRAME ARTICULAR"
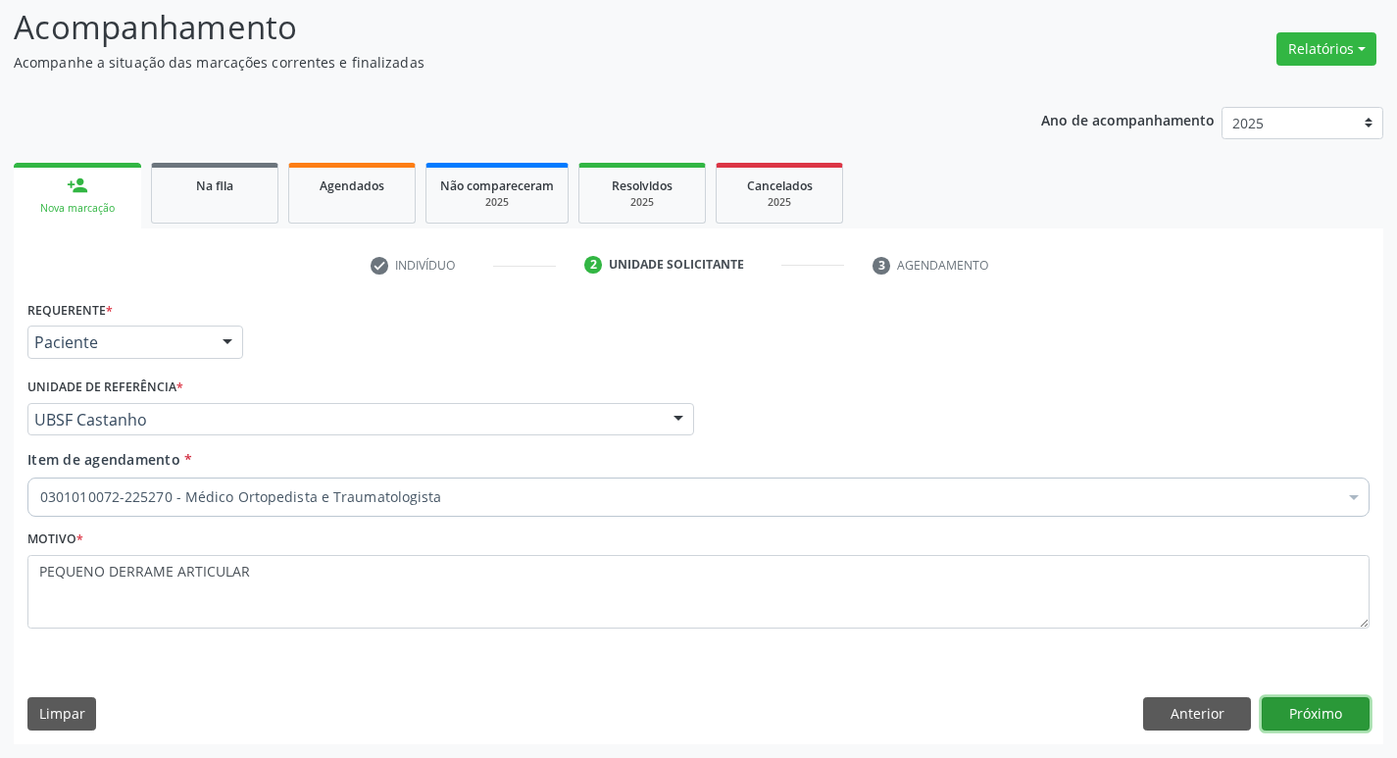
click at [1288, 729] on button "Próximo" at bounding box center [1316, 713] width 108 height 33
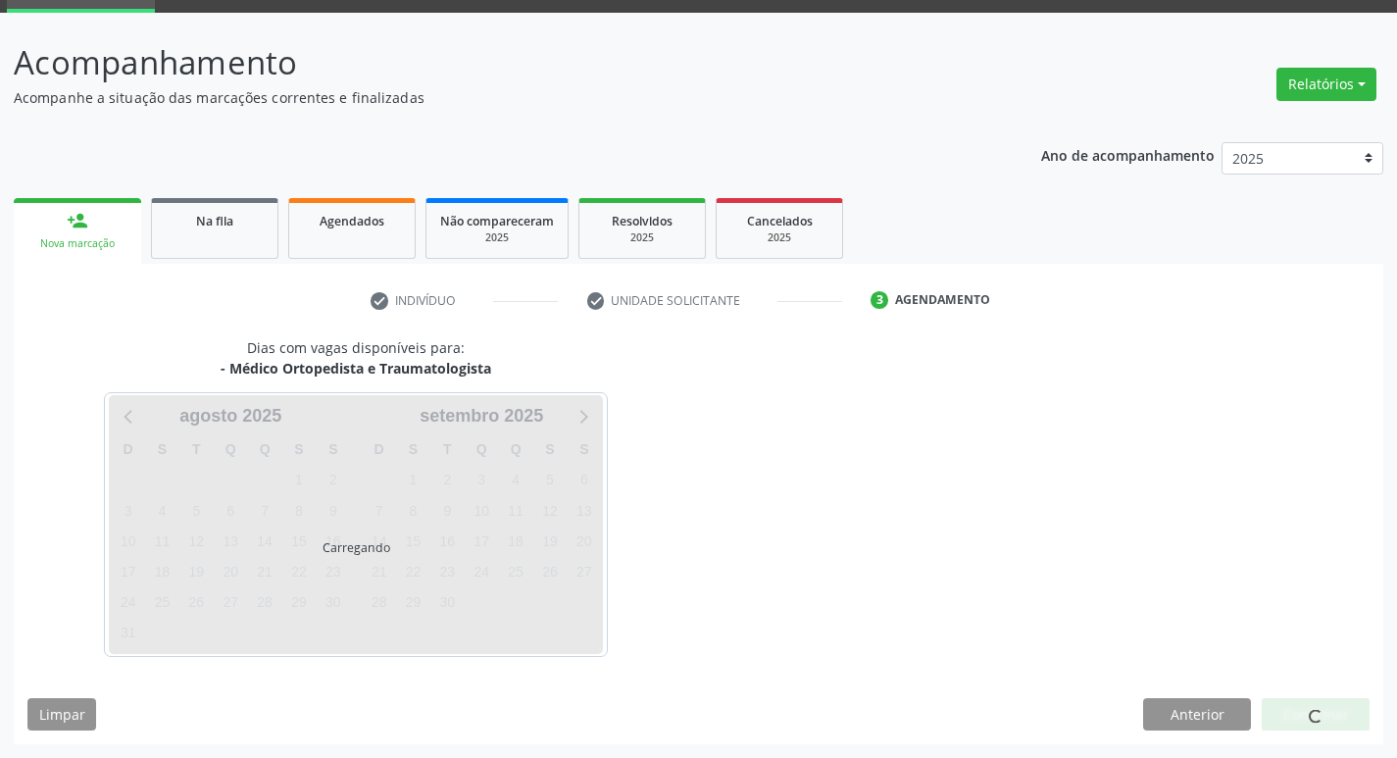
scroll to position [95, 0]
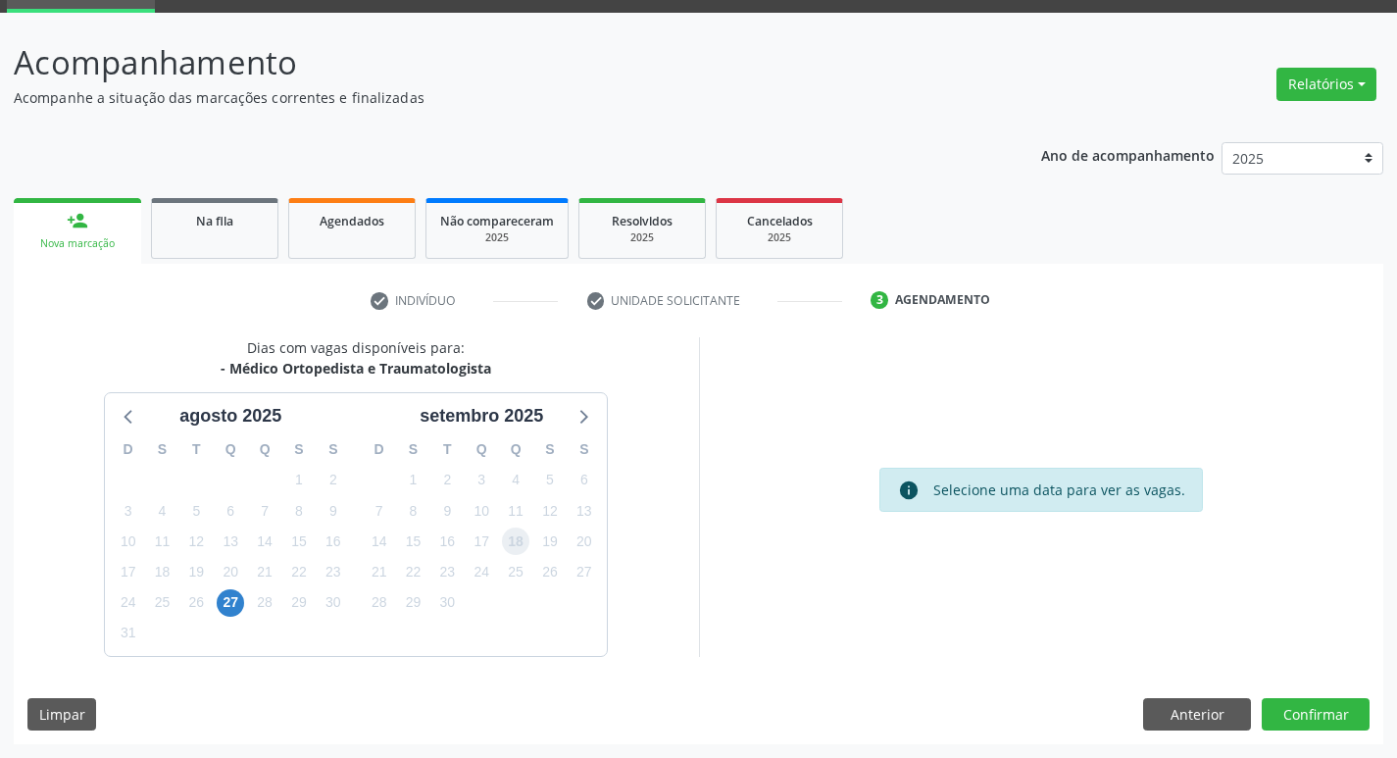
click at [512, 550] on span "18" at bounding box center [515, 540] width 27 height 27
click at [1345, 713] on button "Confirmar" at bounding box center [1316, 714] width 108 height 33
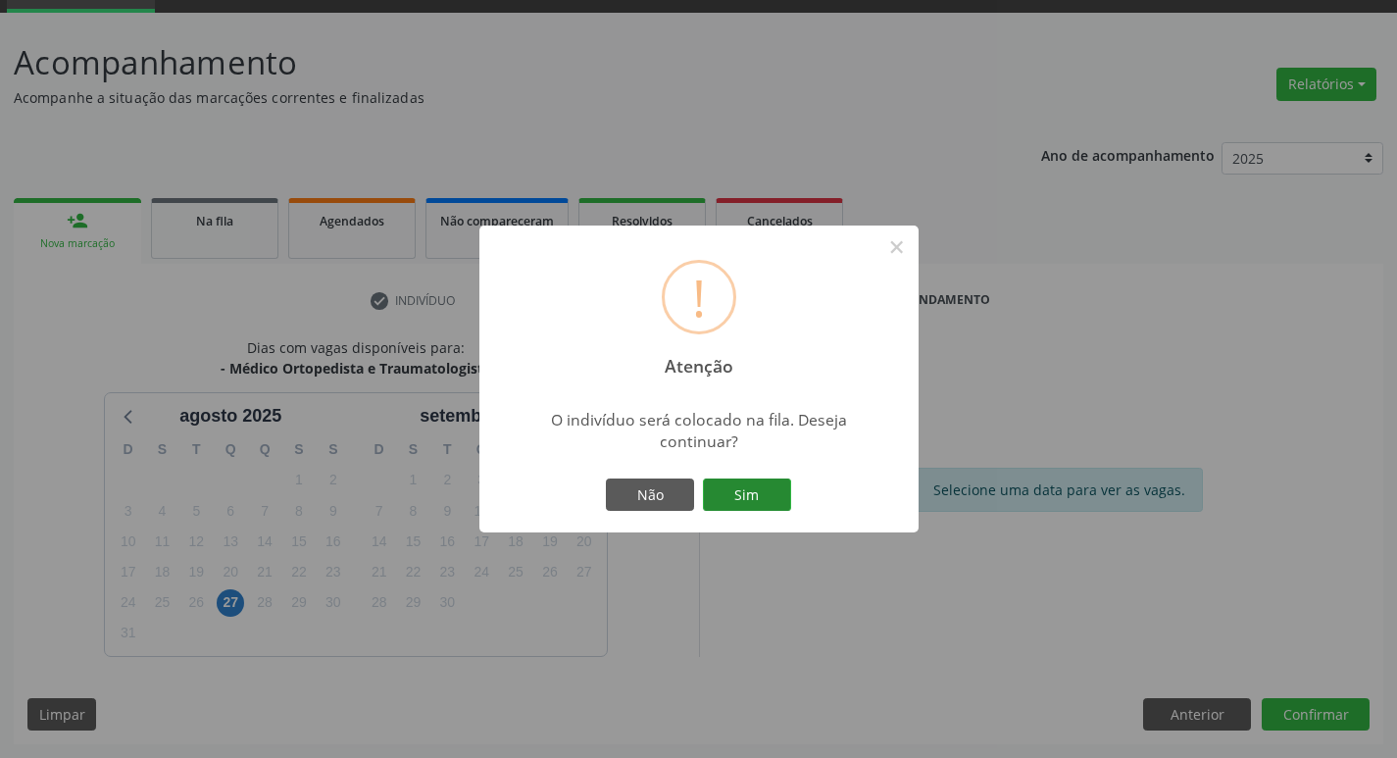
click at [738, 500] on button "Sim" at bounding box center [747, 494] width 88 height 33
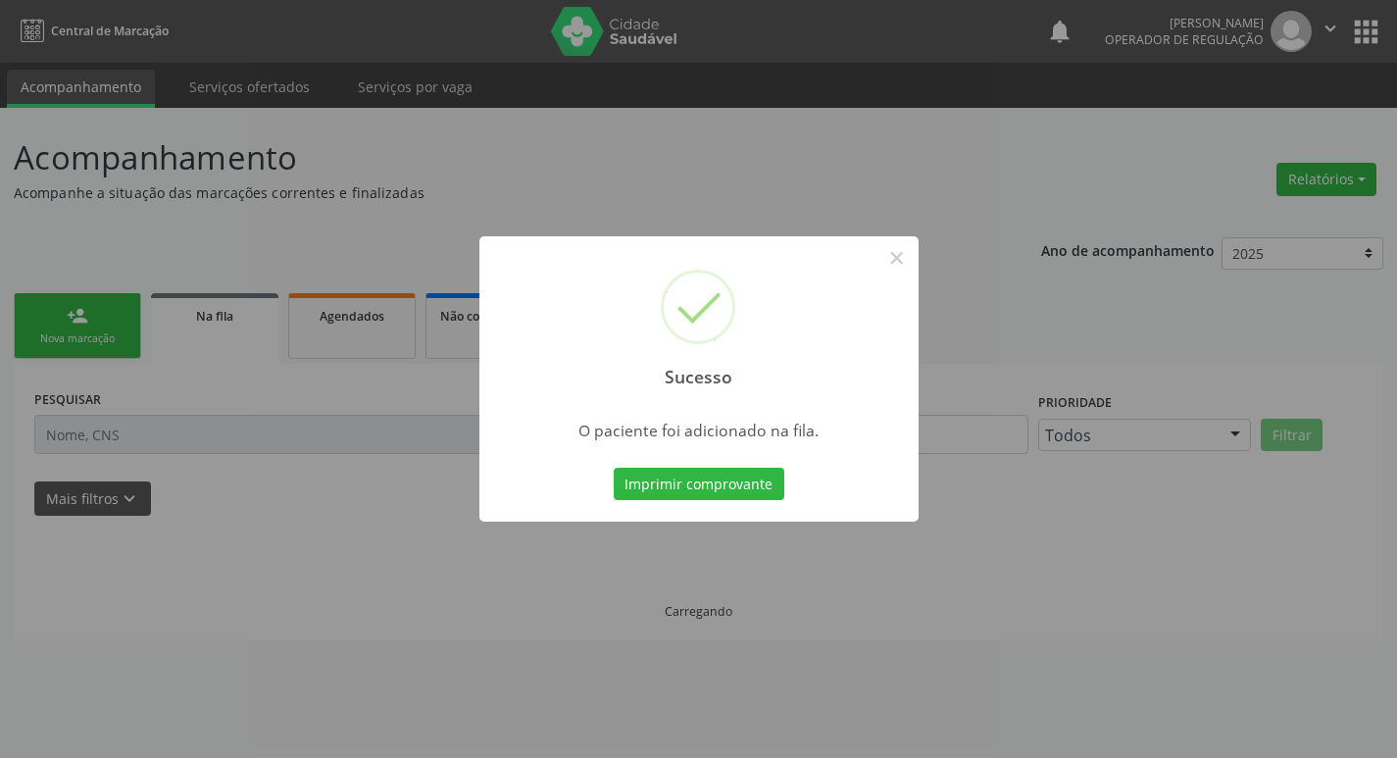
scroll to position [0, 0]
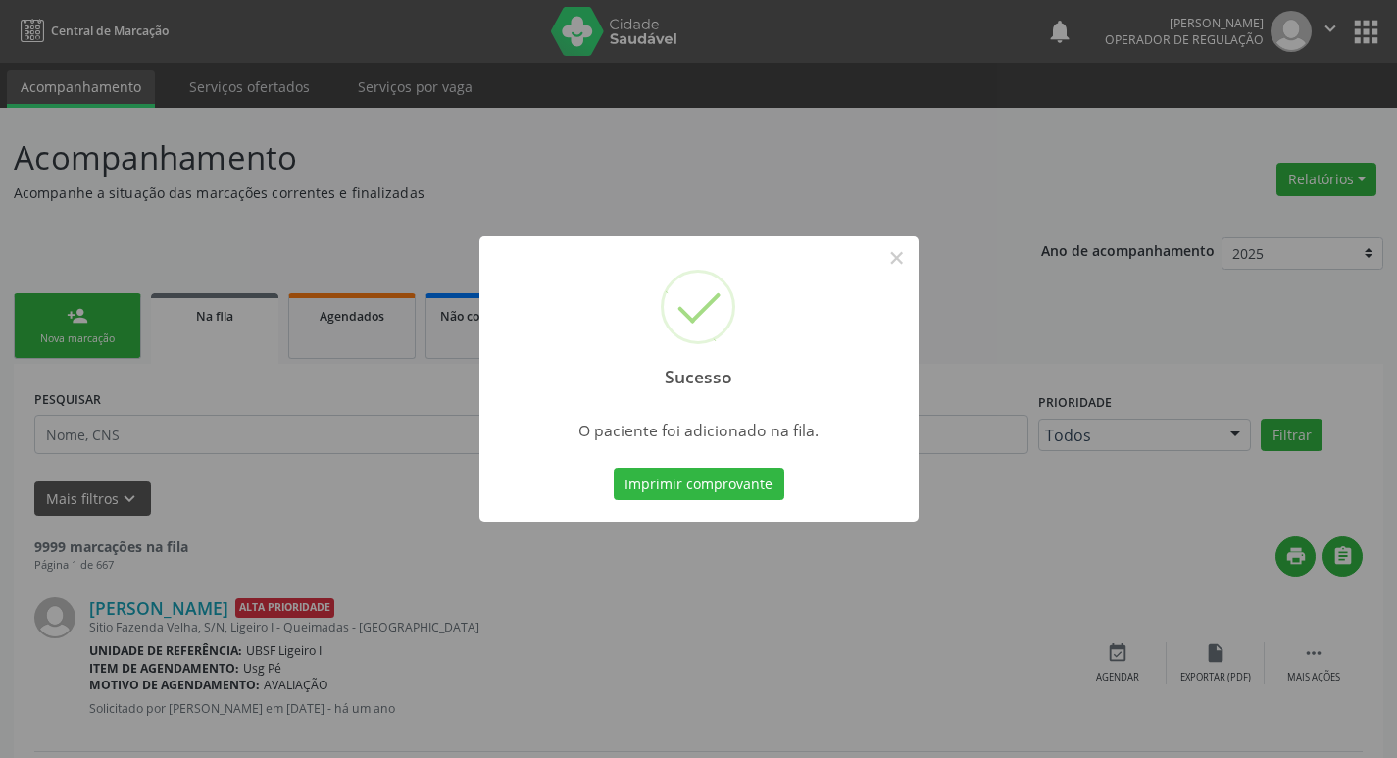
click at [225, 421] on div "Sucesso × O paciente foi adicionado na fila. Imprimir comprovante Cancel" at bounding box center [698, 379] width 1397 height 758
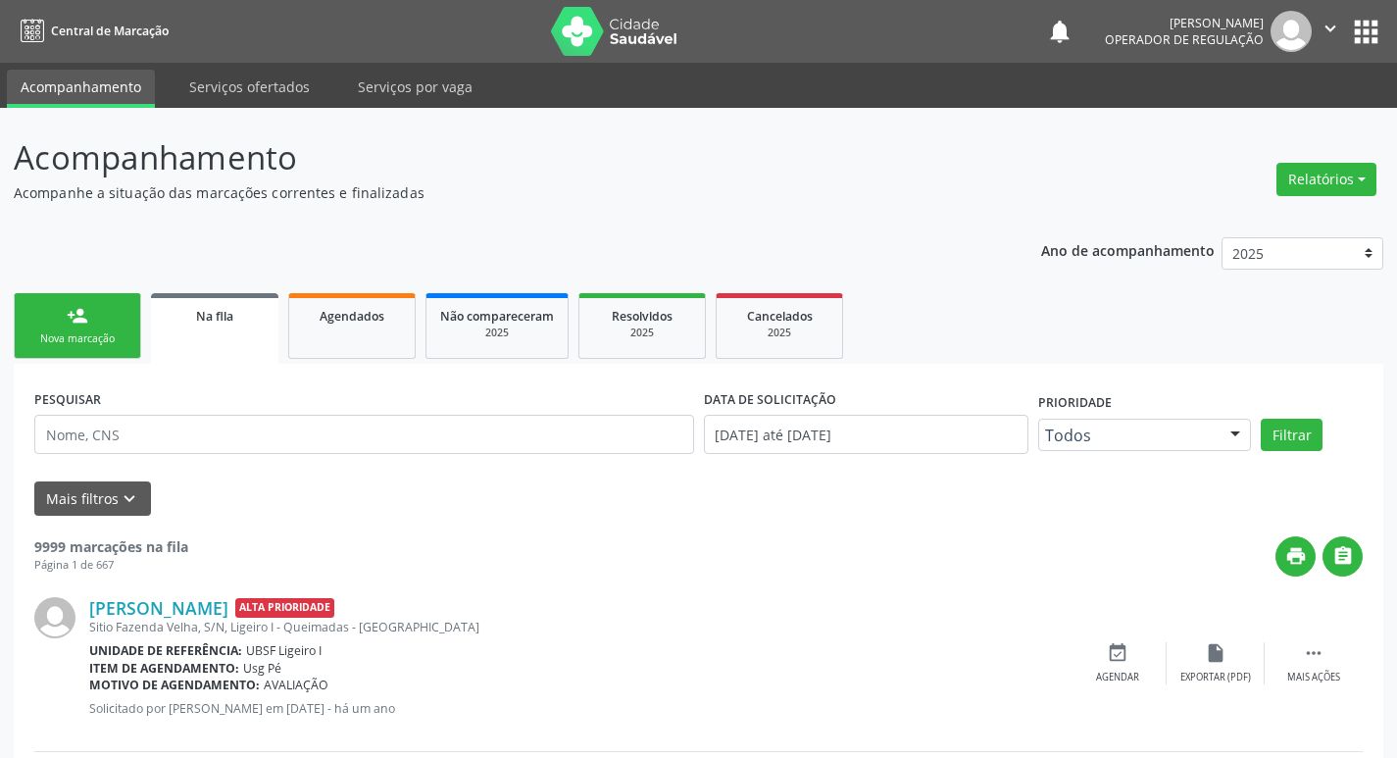
click at [70, 332] on div "Nova marcação" at bounding box center [77, 338] width 98 height 15
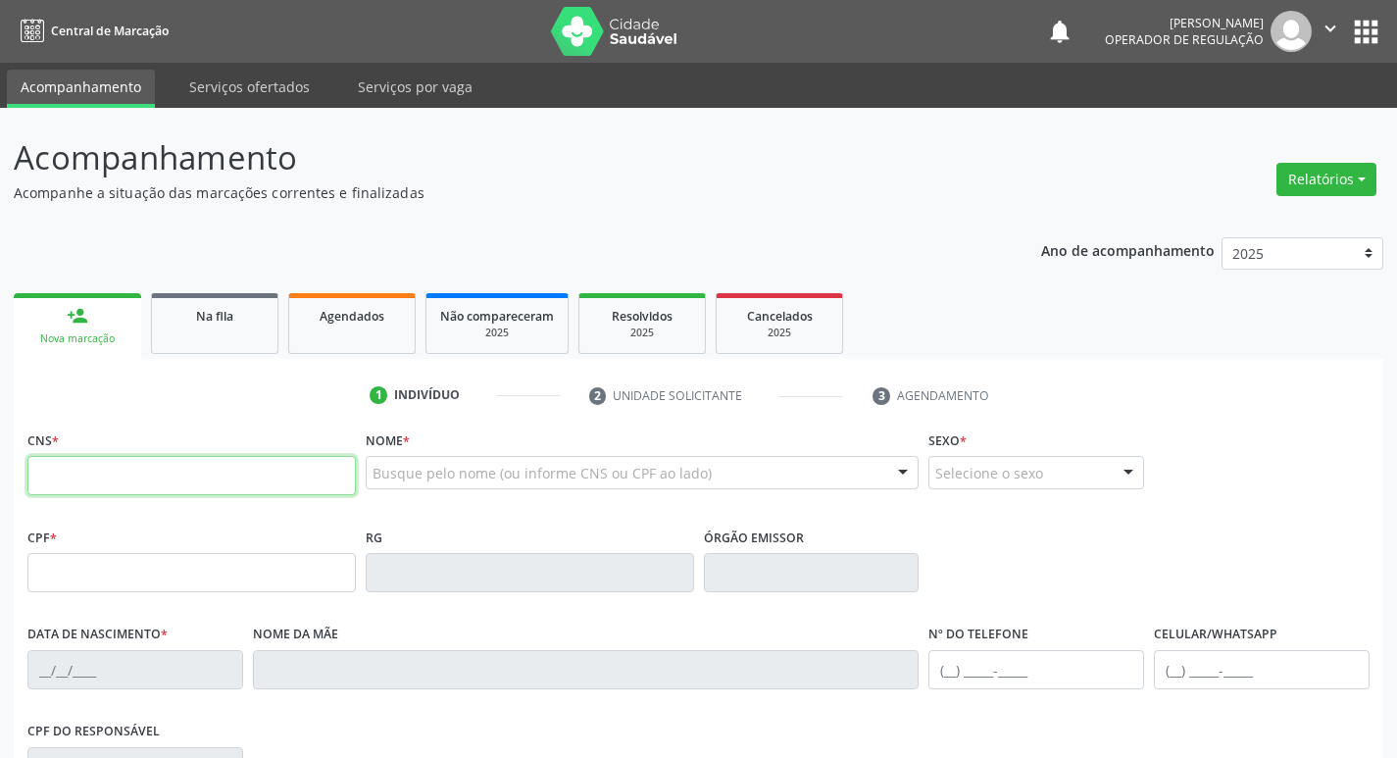
click at [156, 468] on input "text" at bounding box center [191, 475] width 328 height 39
type input "700 0049 1632 9508"
type input "910.383.754-87"
type input "[DATE]"
type input "[PERSON_NAME]"
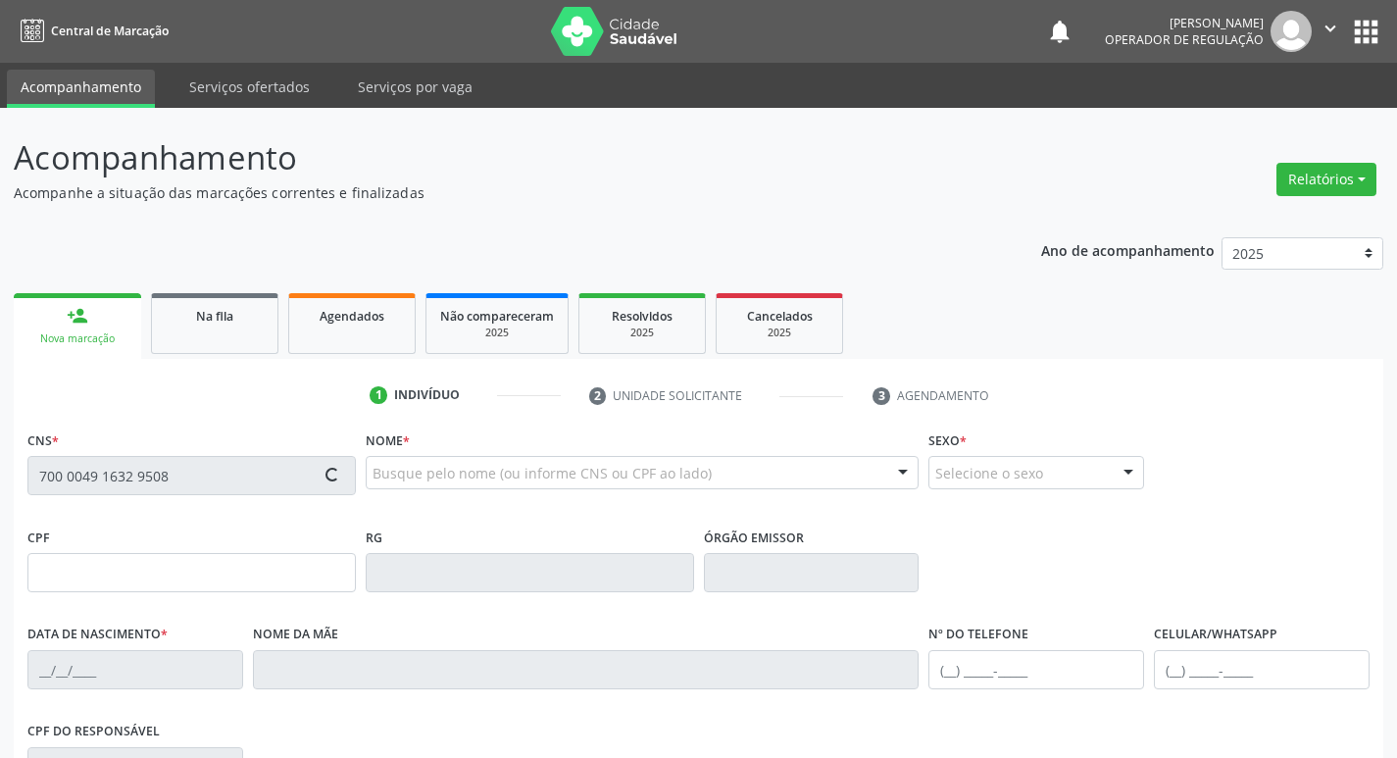
type input "[PHONE_NUMBER]"
type input "S/N"
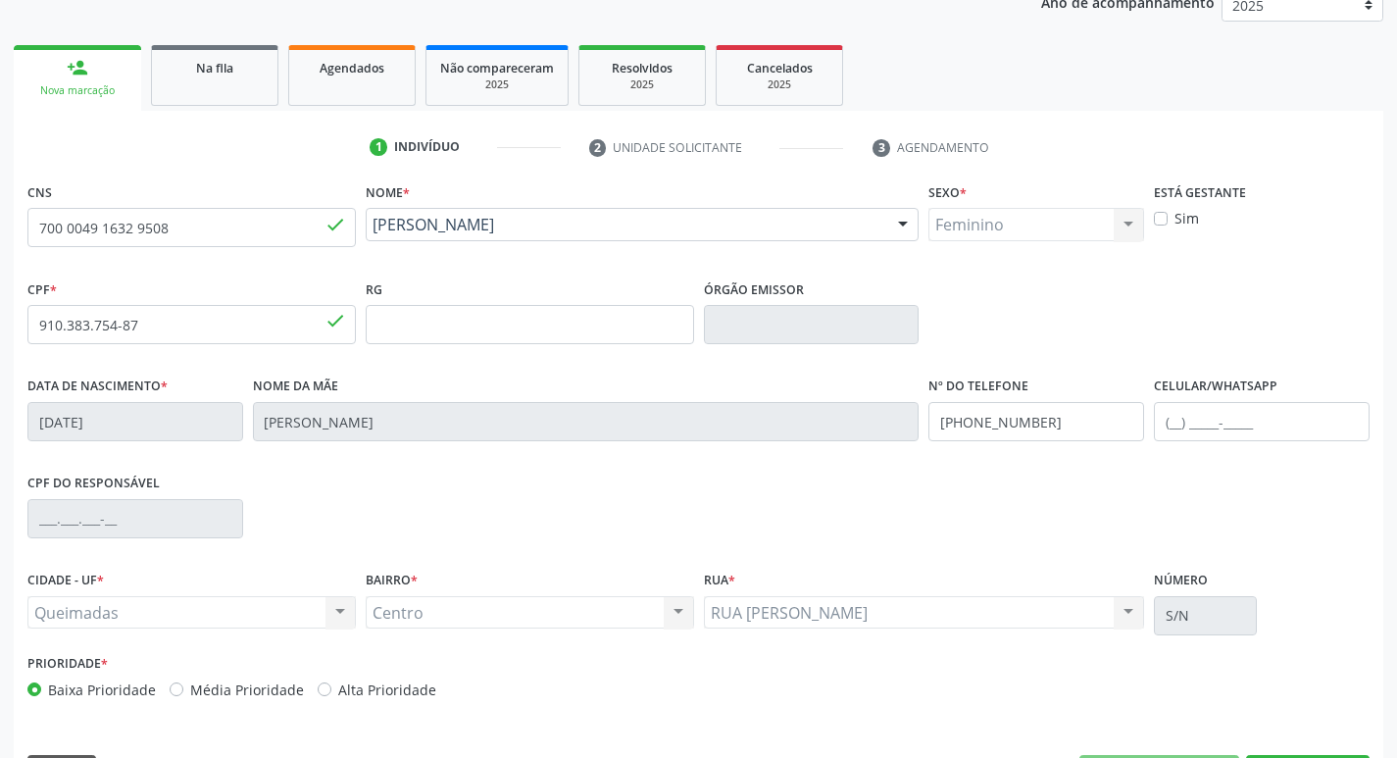
scroll to position [294, 0]
